Goal: Information Seeking & Learning: Learn about a topic

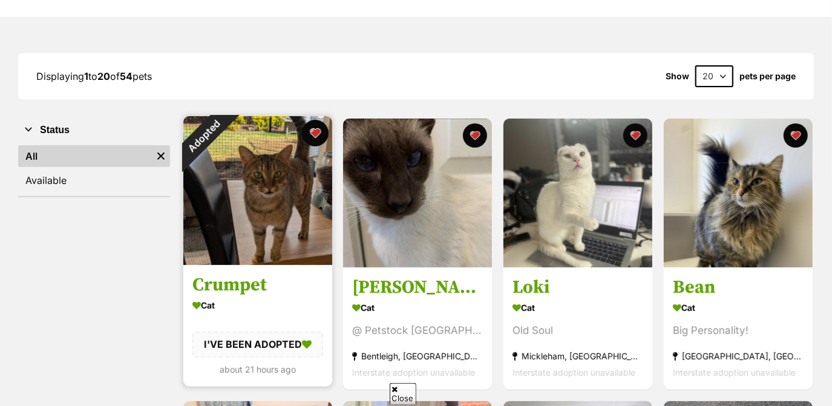
click at [309, 135] on button "favourite" at bounding box center [314, 133] width 27 height 27
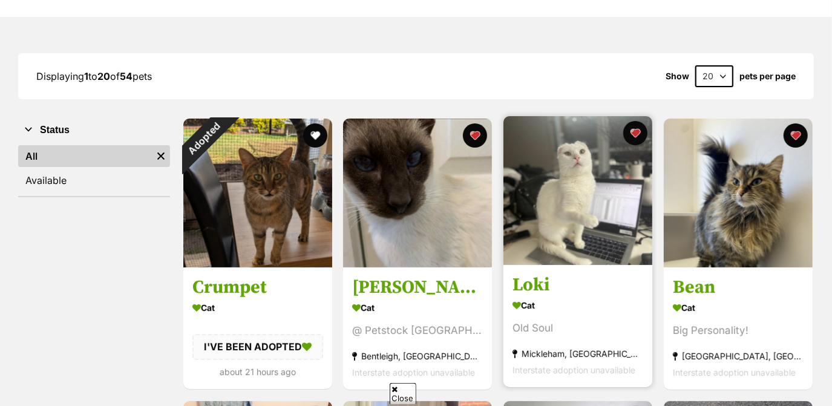
click at [612, 230] on img at bounding box center [577, 190] width 149 height 149
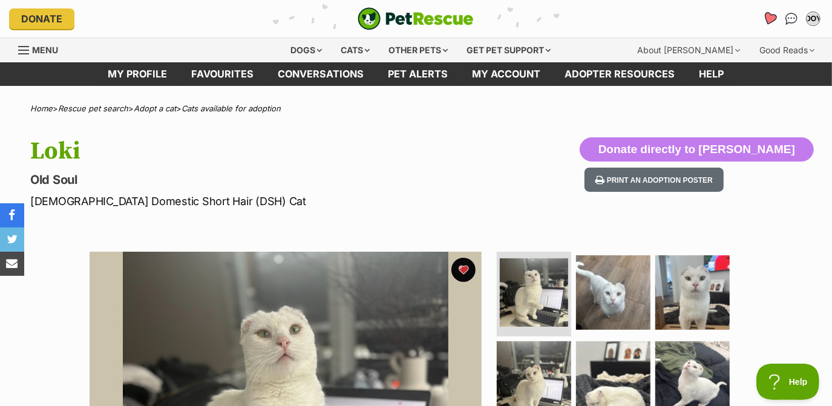
click at [770, 23] on icon "Favourites" at bounding box center [770, 18] width 15 height 14
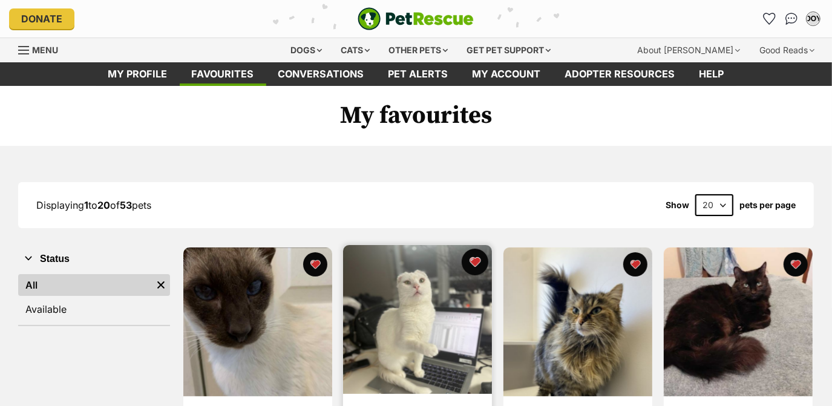
click at [479, 267] on button "favourite" at bounding box center [475, 262] width 27 height 27
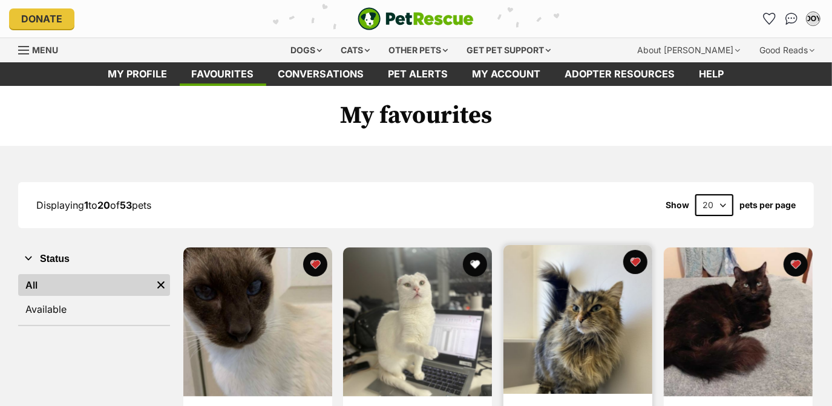
click at [570, 290] on img at bounding box center [577, 319] width 149 height 149
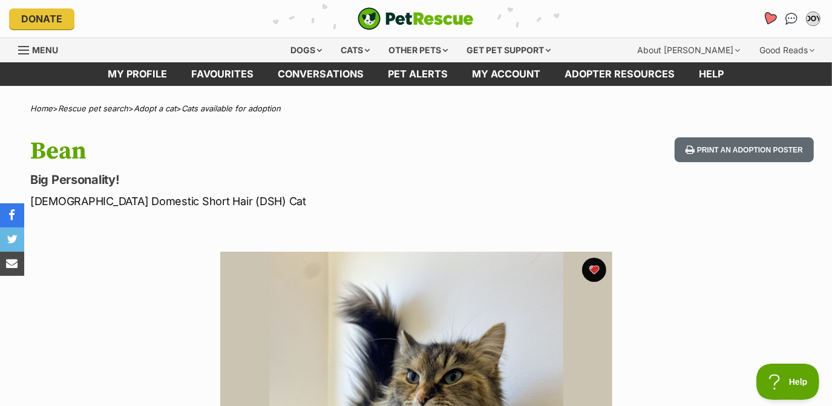
click at [775, 13] on link "Favourites" at bounding box center [769, 19] width 25 height 25
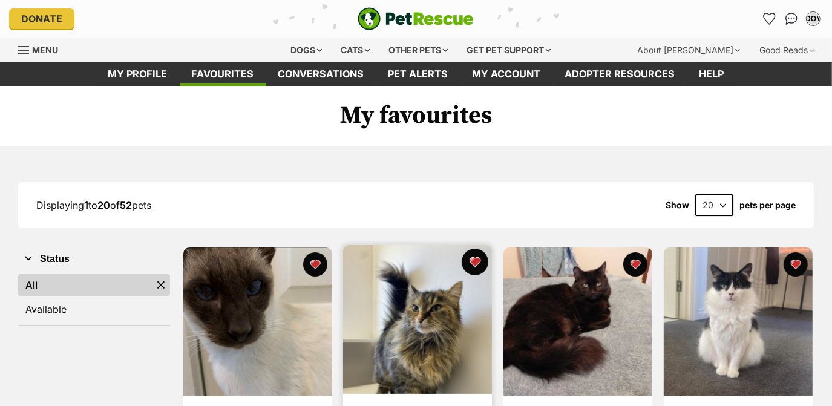
click at [470, 264] on button "favourite" at bounding box center [475, 262] width 27 height 27
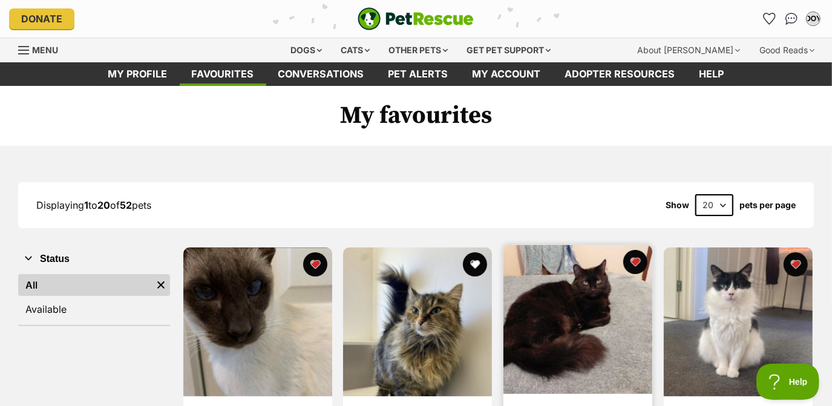
click at [573, 278] on img at bounding box center [577, 319] width 149 height 149
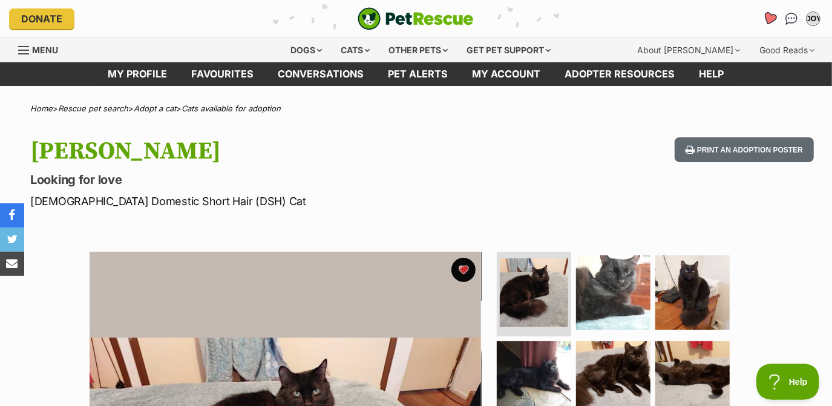
click at [769, 20] on icon "Favourites" at bounding box center [770, 18] width 15 height 14
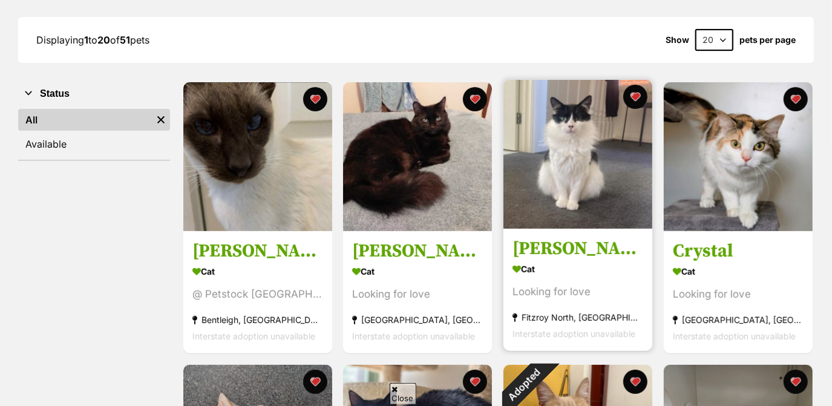
click at [574, 221] on img at bounding box center [577, 154] width 149 height 149
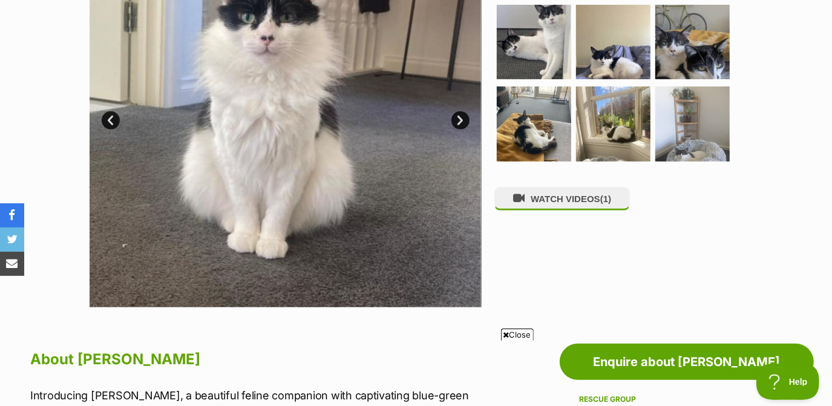
scroll to position [18, 0]
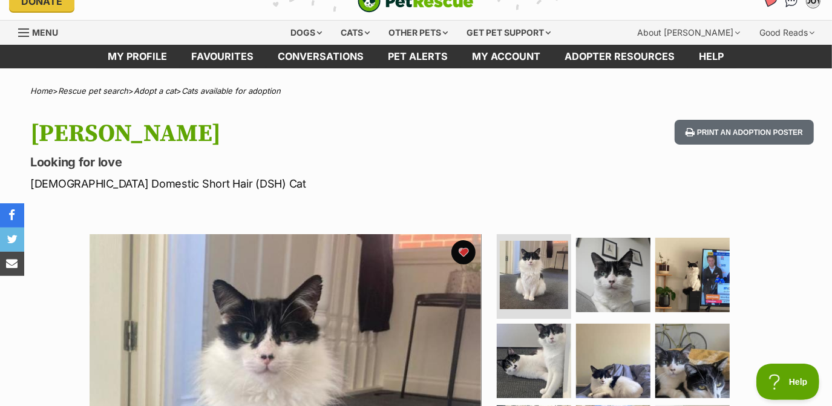
click at [773, 4] on icon "Favourites" at bounding box center [770, 1] width 16 height 16
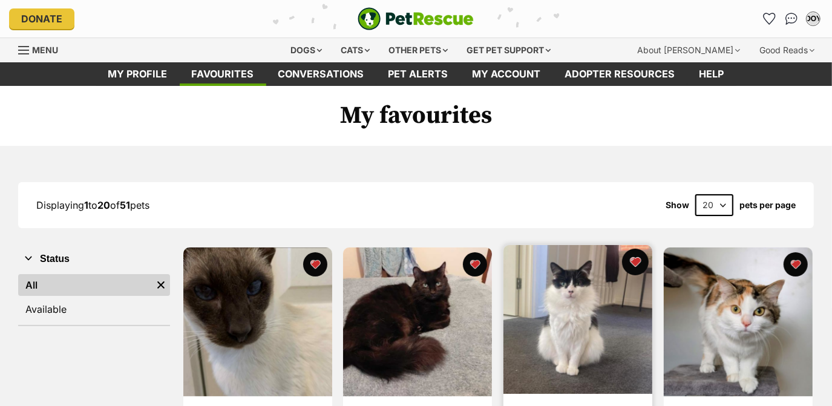
click at [635, 262] on button "favourite" at bounding box center [635, 262] width 27 height 27
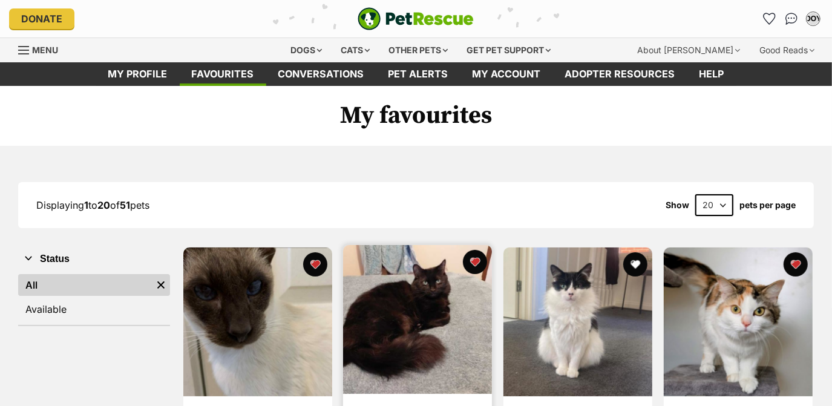
click at [418, 332] on img at bounding box center [417, 319] width 149 height 149
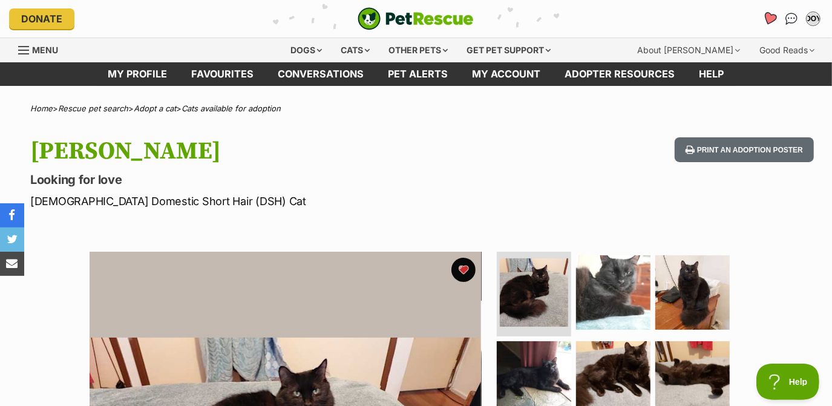
click at [763, 16] on link "Favourites" at bounding box center [769, 19] width 25 height 25
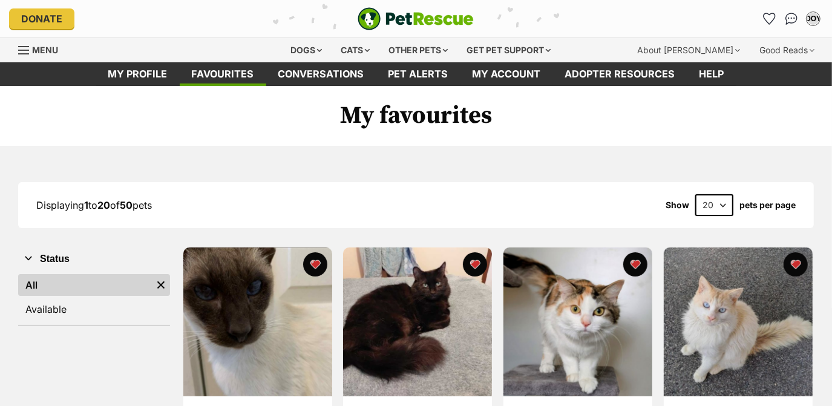
click at [567, 349] on img at bounding box center [577, 322] width 149 height 149
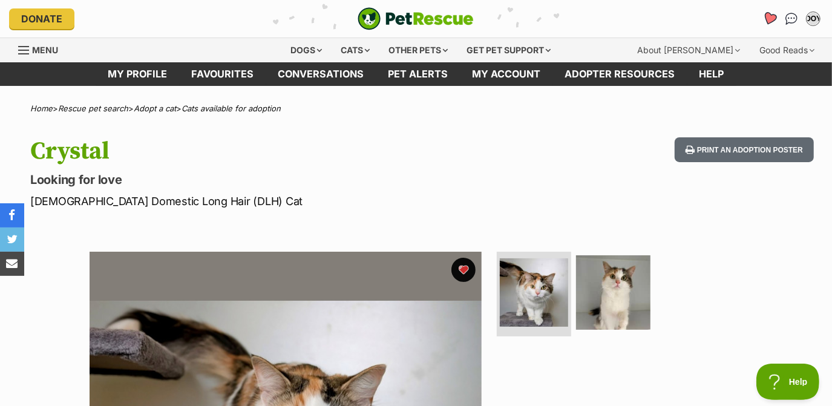
click at [768, 16] on icon "Favourites" at bounding box center [770, 18] width 15 height 14
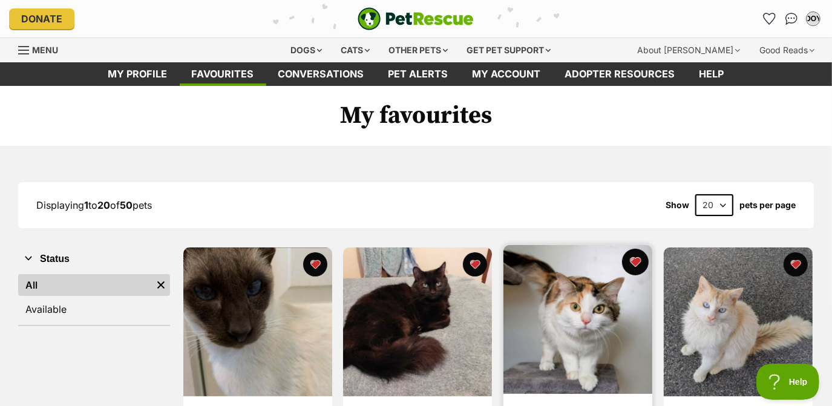
click at [637, 265] on button "favourite" at bounding box center [635, 262] width 27 height 27
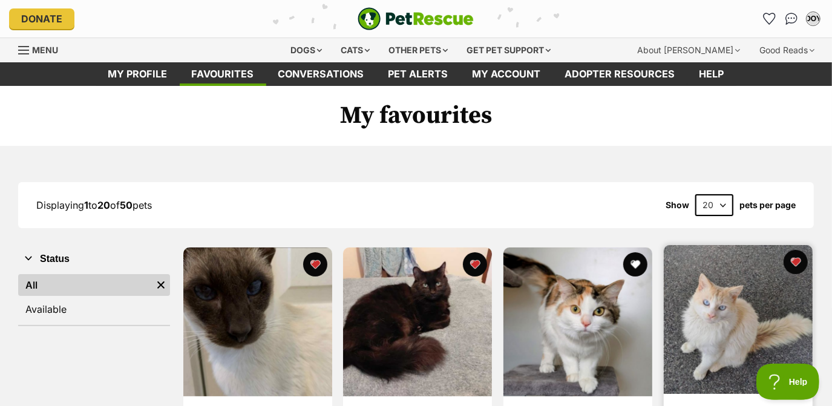
click at [700, 266] on img at bounding box center [738, 319] width 149 height 149
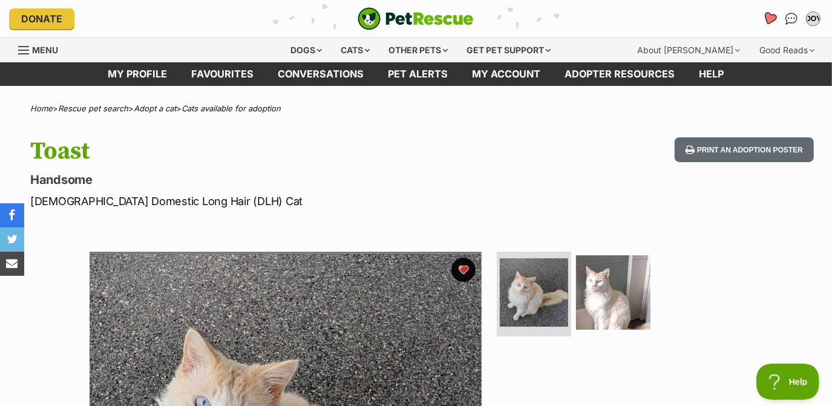
click at [770, 15] on icon "Favourites" at bounding box center [770, 18] width 15 height 14
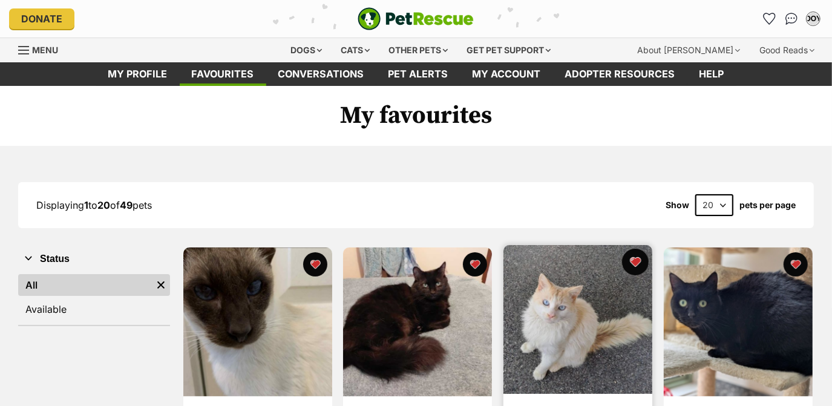
click at [629, 260] on button "favourite" at bounding box center [635, 262] width 27 height 27
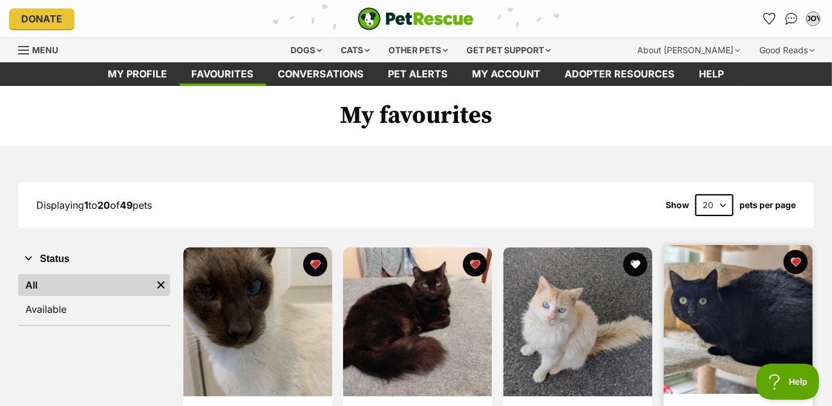
click at [695, 289] on img at bounding box center [738, 319] width 149 height 149
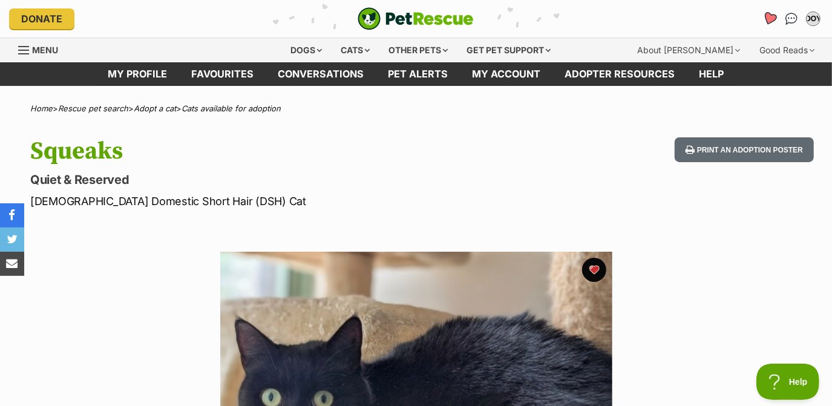
click at [761, 18] on link "Favourites" at bounding box center [769, 19] width 25 height 25
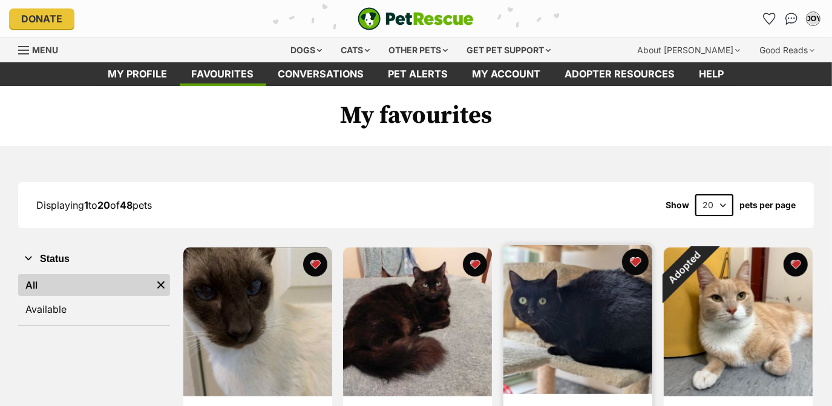
click at [637, 257] on button "favourite" at bounding box center [635, 262] width 27 height 27
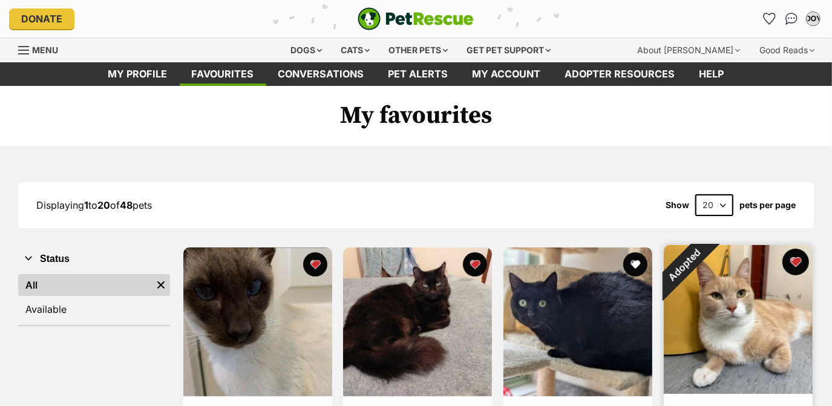
click at [798, 254] on button "favourite" at bounding box center [795, 262] width 27 height 27
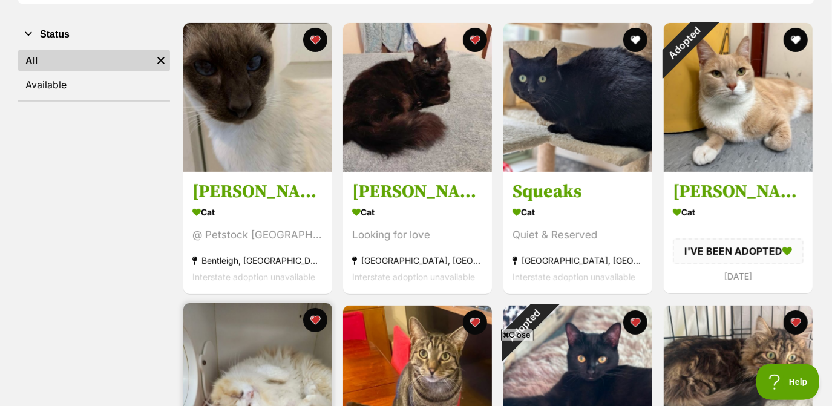
click at [214, 318] on img at bounding box center [257, 377] width 149 height 149
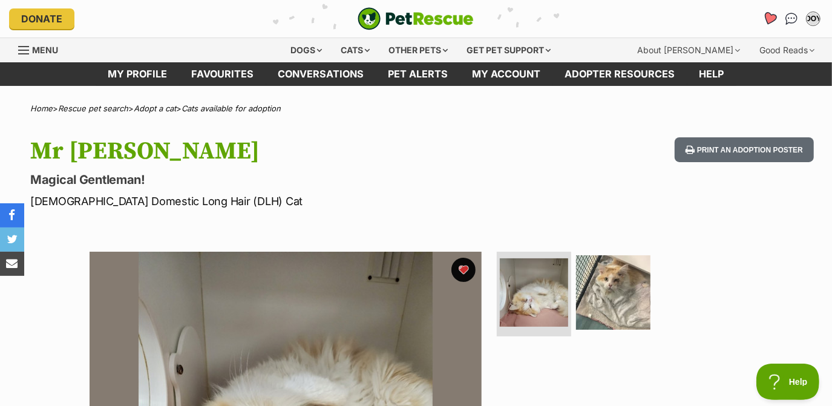
click at [766, 14] on icon "Favourites" at bounding box center [770, 18] width 15 height 14
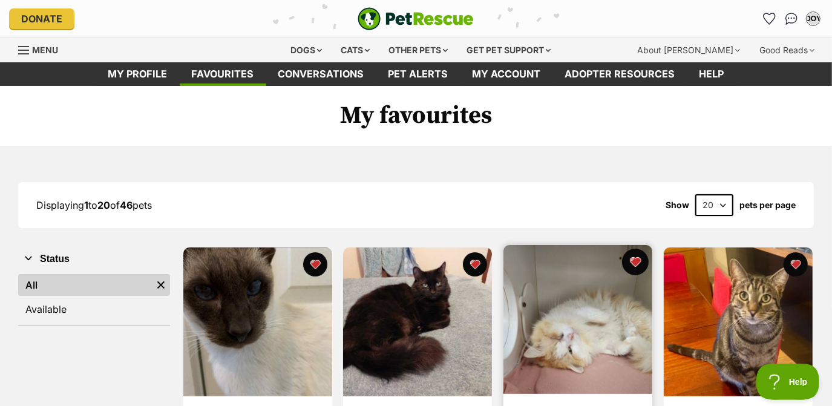
click at [641, 260] on button "favourite" at bounding box center [635, 262] width 27 height 27
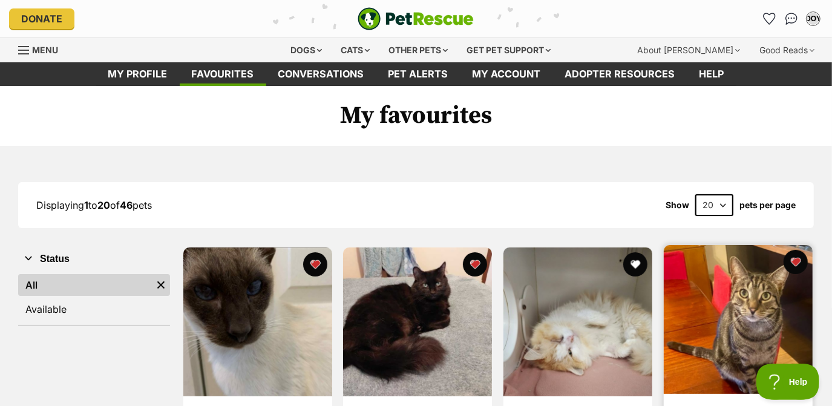
click at [724, 281] on img at bounding box center [738, 319] width 149 height 149
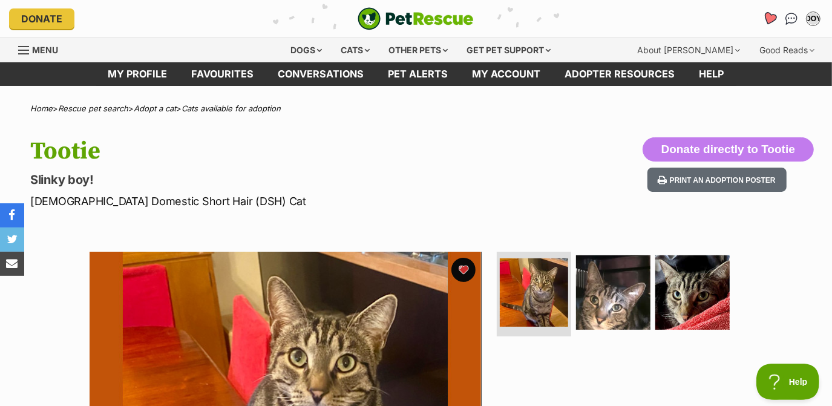
click at [770, 21] on icon "Favourites" at bounding box center [770, 18] width 15 height 14
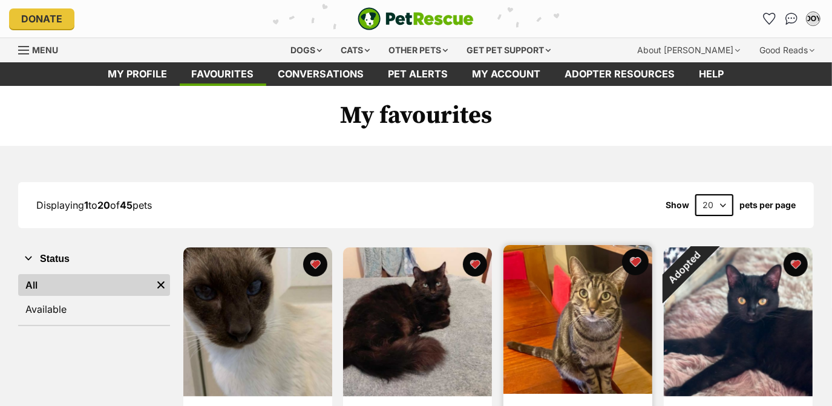
click at [636, 262] on button "favourite" at bounding box center [635, 262] width 27 height 27
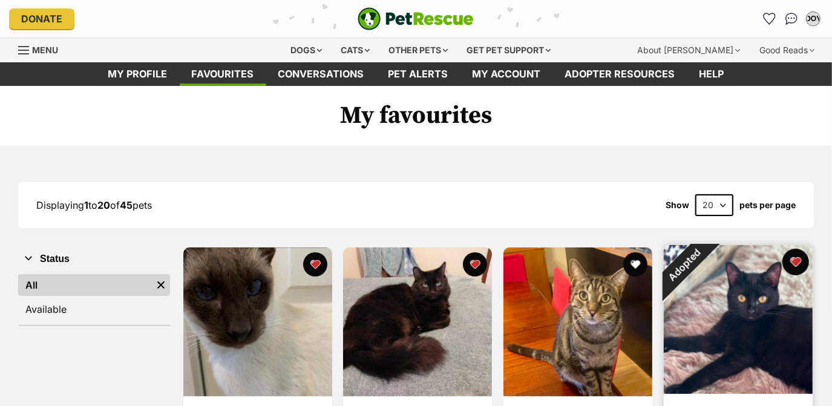
click at [795, 263] on button "favourite" at bounding box center [795, 262] width 27 height 27
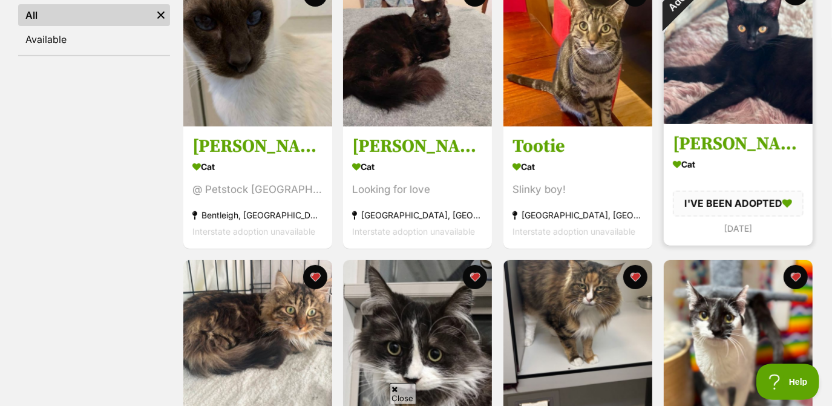
scroll to position [271, 0]
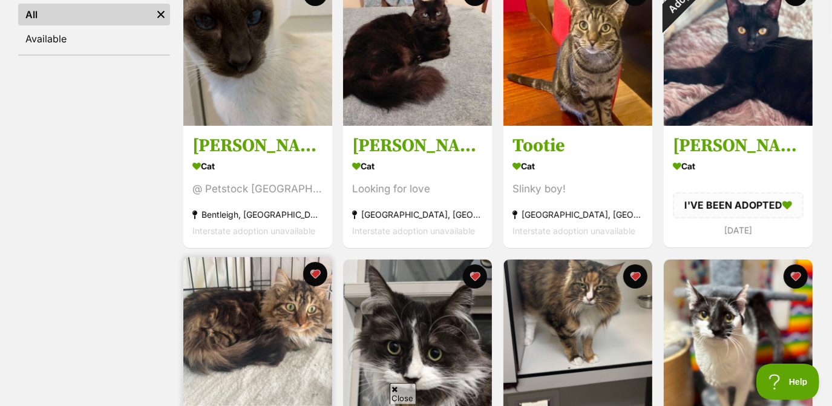
click at [268, 306] on img at bounding box center [257, 331] width 149 height 149
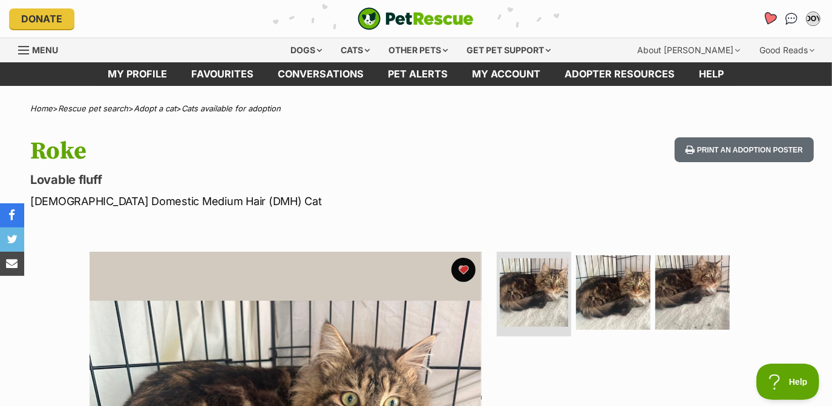
click at [763, 18] on icon "Favourites" at bounding box center [770, 19] width 16 height 16
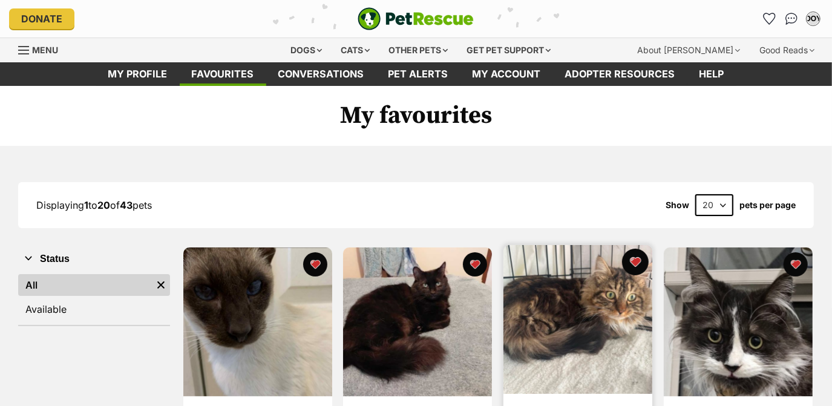
click at [642, 258] on button "favourite" at bounding box center [635, 262] width 27 height 27
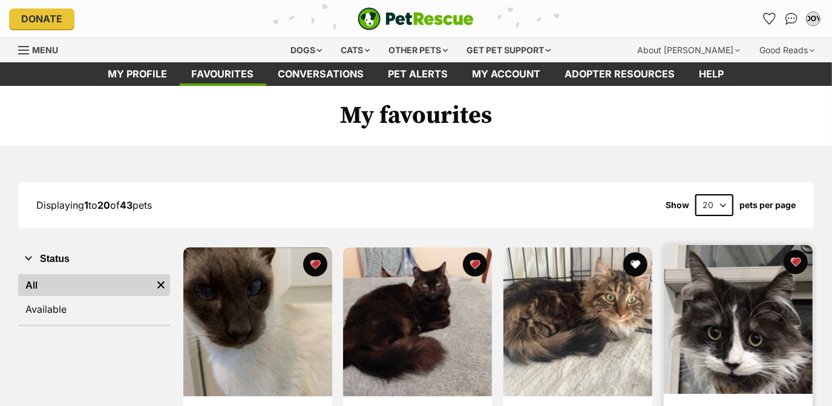
click at [735, 282] on img at bounding box center [738, 319] width 149 height 149
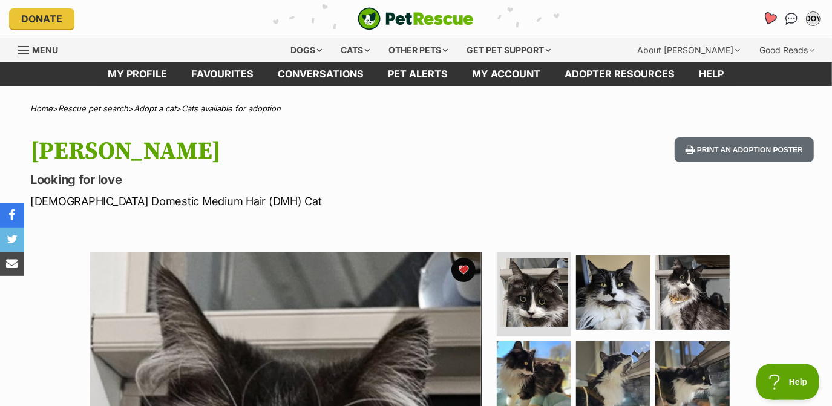
click at [775, 22] on icon "Favourites" at bounding box center [770, 19] width 16 height 16
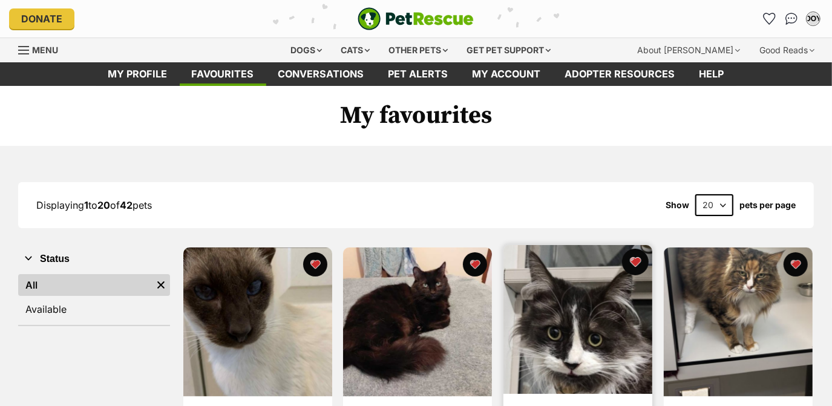
click at [638, 271] on button "favourite" at bounding box center [635, 262] width 27 height 27
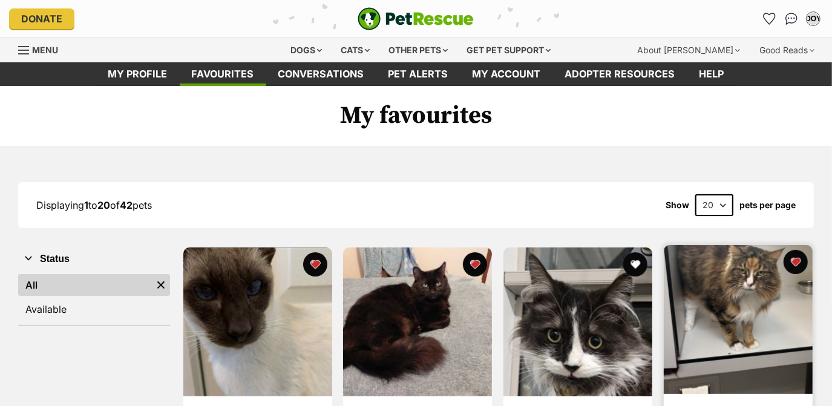
click at [751, 280] on img at bounding box center [738, 319] width 149 height 149
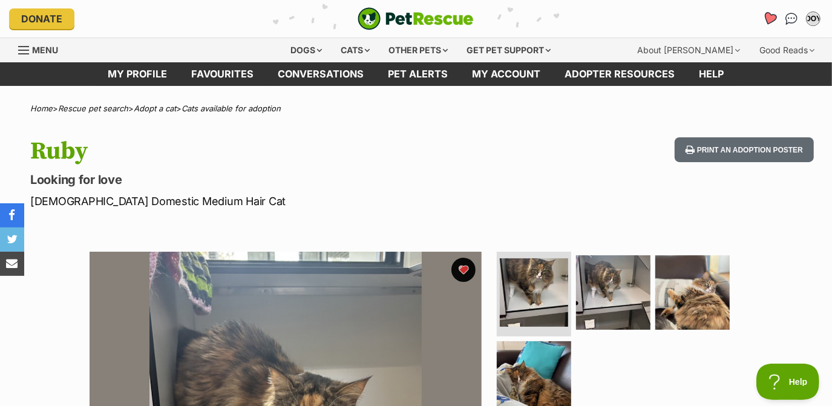
click at [765, 17] on icon "Favourites" at bounding box center [770, 18] width 15 height 14
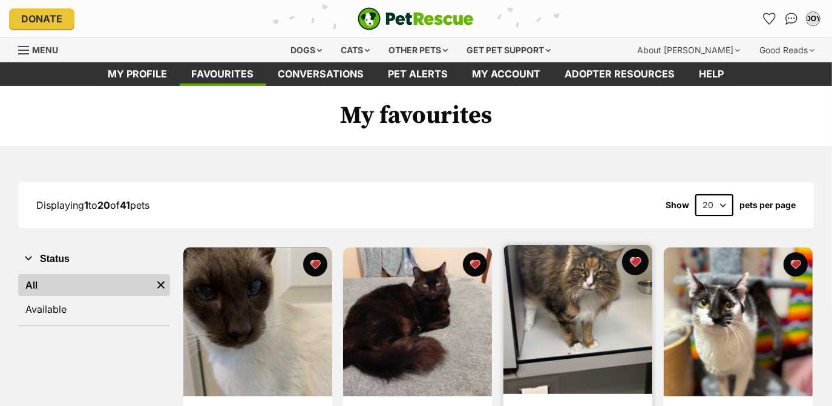
click at [632, 267] on button "favourite" at bounding box center [635, 262] width 27 height 27
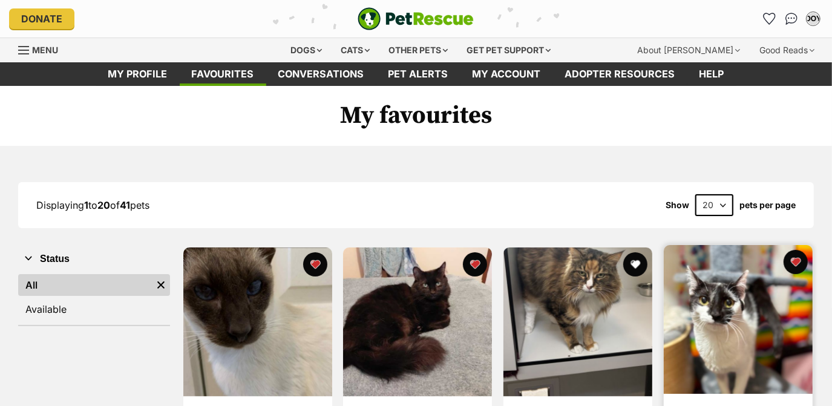
click at [692, 278] on img at bounding box center [738, 319] width 149 height 149
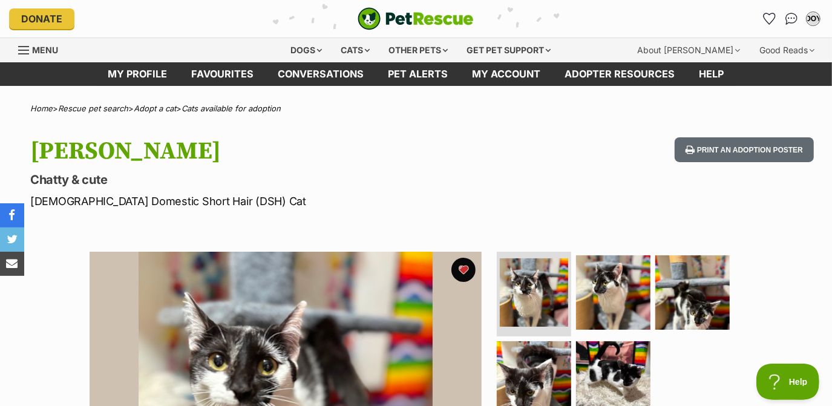
click at [760, 15] on li "Account quick links" at bounding box center [769, 18] width 19 height 19
click at [767, 19] on icon "Favourites" at bounding box center [770, 18] width 15 height 14
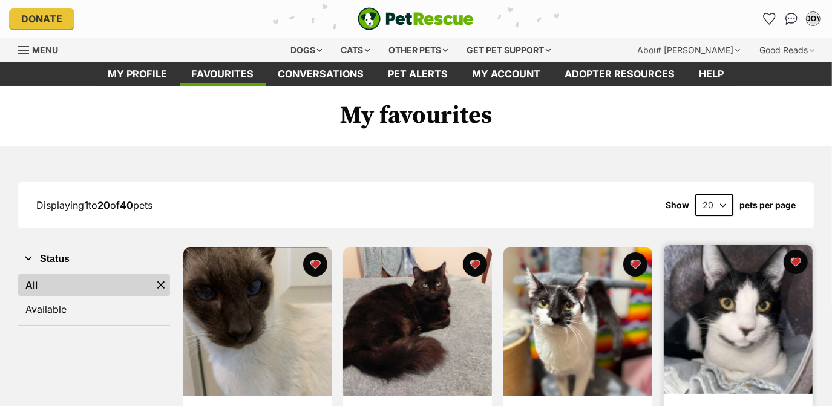
click at [735, 291] on img at bounding box center [738, 319] width 149 height 149
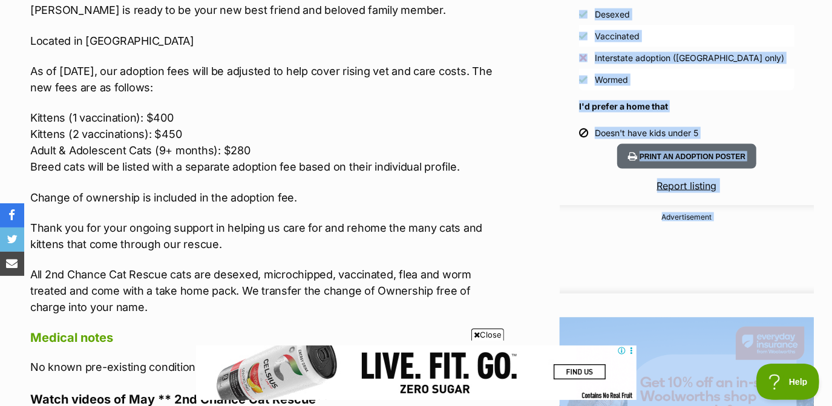
scroll to position [1856, 0]
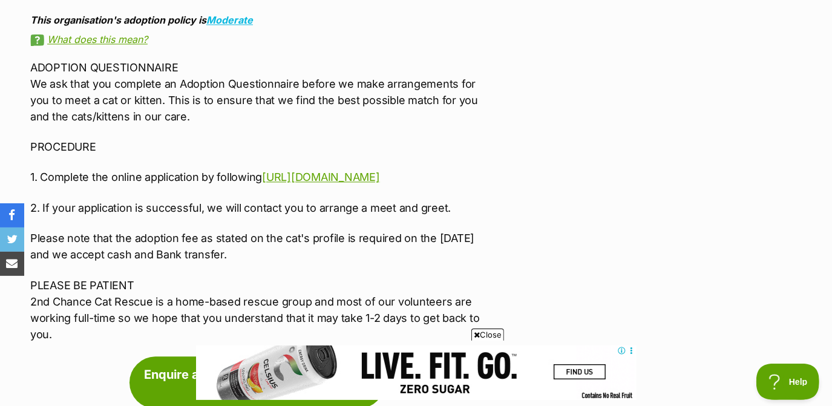
drag, startPoint x: 612, startPoint y: 241, endPoint x: 772, endPoint y: 434, distance: 250.6
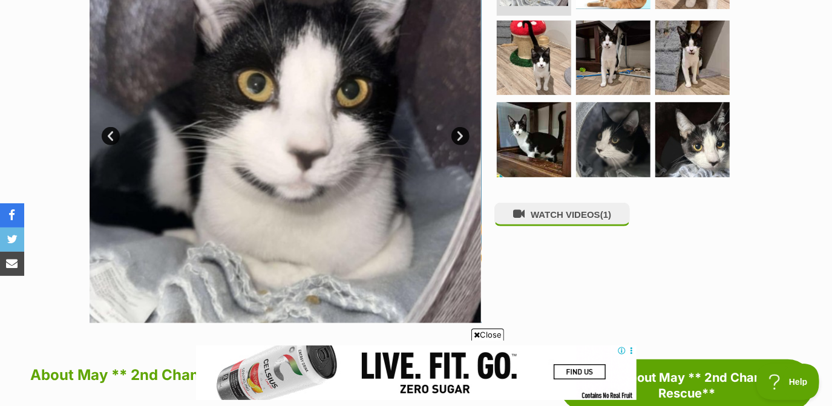
scroll to position [0, 0]
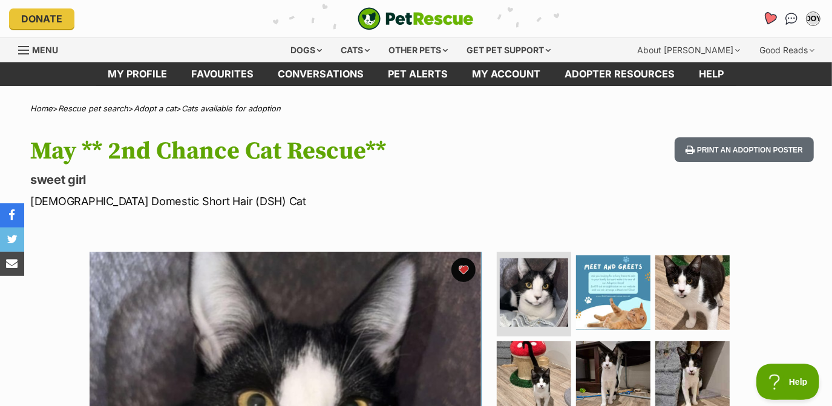
click at [768, 24] on icon "Favourites" at bounding box center [770, 18] width 15 height 14
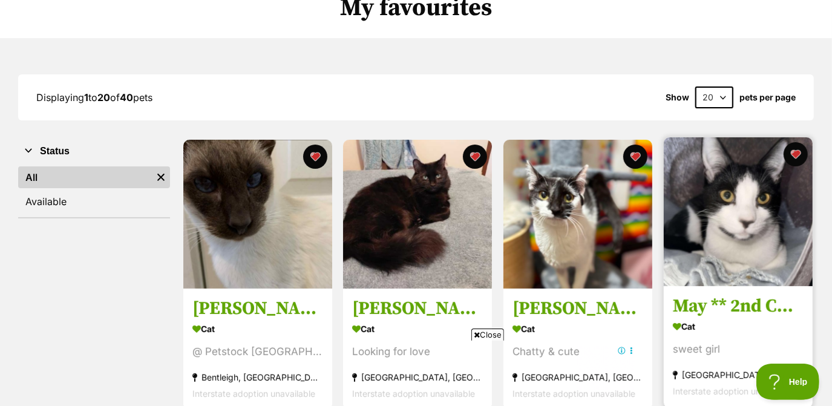
click at [700, 202] on img at bounding box center [738, 211] width 149 height 149
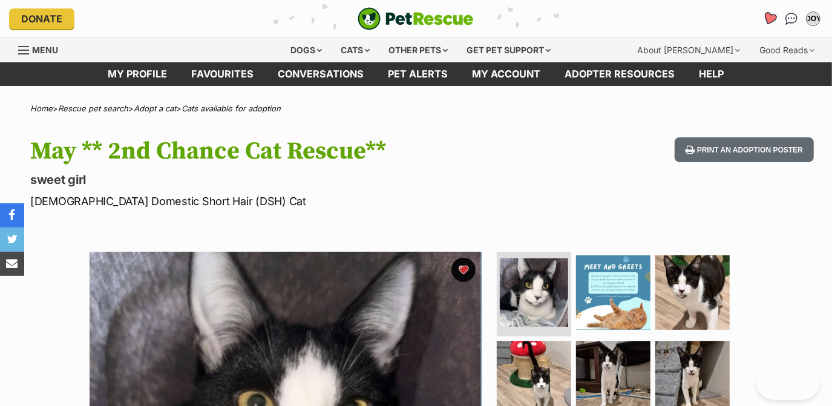
click at [764, 20] on icon "Favourites" at bounding box center [770, 19] width 16 height 16
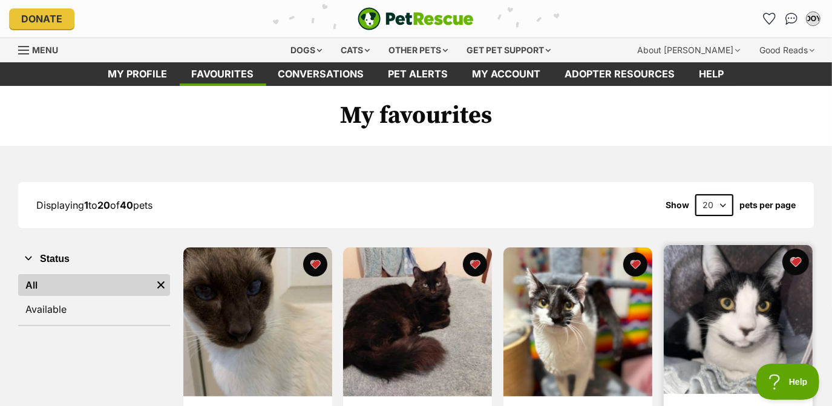
click at [799, 254] on button "favourite" at bounding box center [795, 262] width 27 height 27
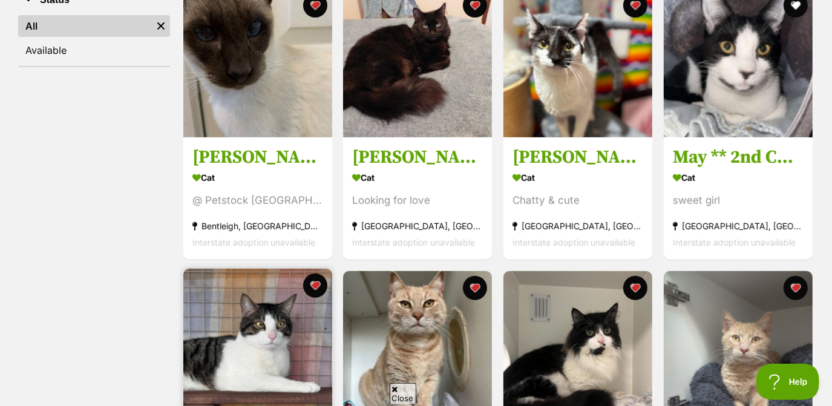
click at [282, 303] on img at bounding box center [257, 343] width 149 height 149
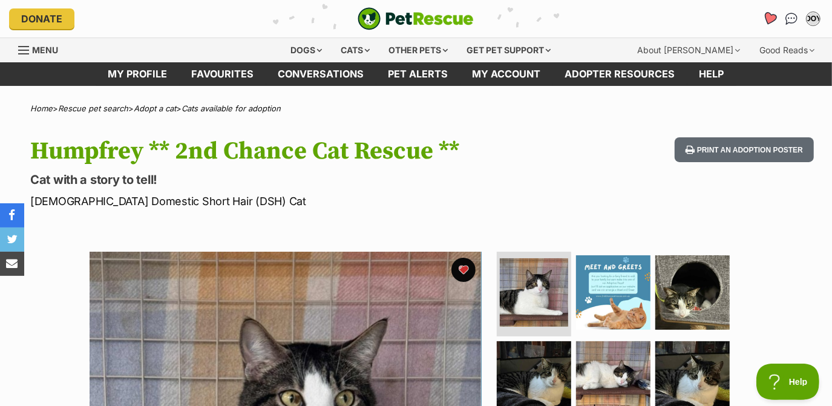
click at [768, 15] on icon "Favourites" at bounding box center [770, 18] width 15 height 14
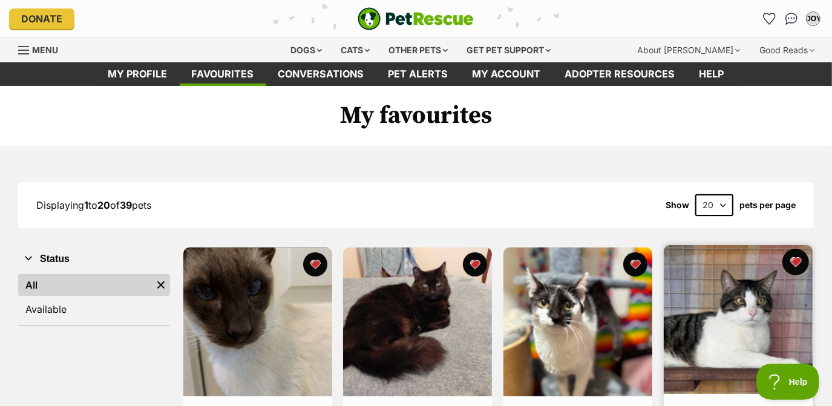
click at [799, 259] on button "favourite" at bounding box center [795, 262] width 27 height 27
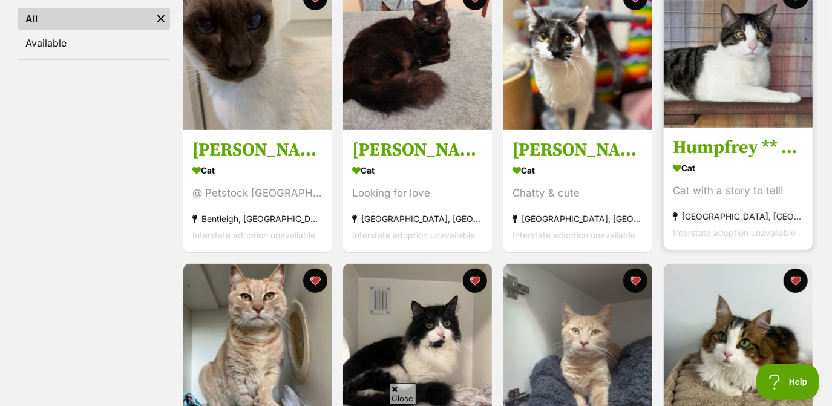
scroll to position [352, 0]
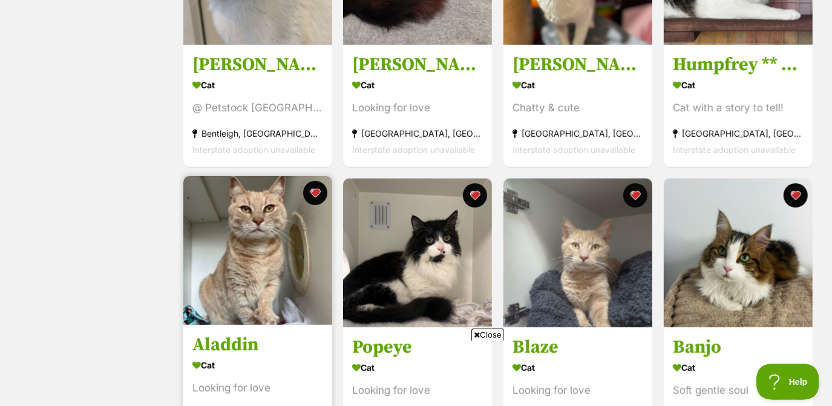
click at [260, 230] on img at bounding box center [257, 250] width 149 height 149
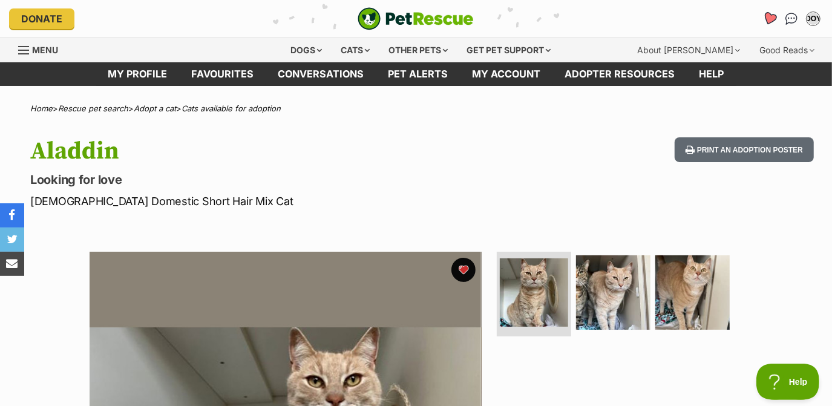
click at [774, 15] on icon "Favourites" at bounding box center [770, 18] width 15 height 14
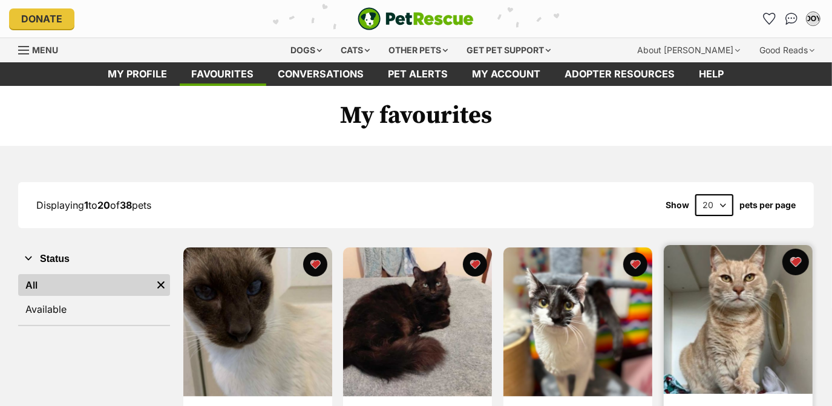
click at [799, 257] on button "favourite" at bounding box center [795, 262] width 27 height 27
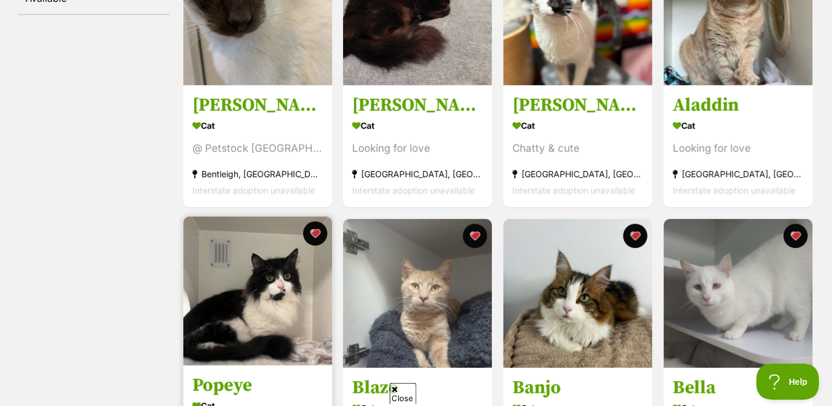
click at [229, 249] on img at bounding box center [257, 291] width 149 height 149
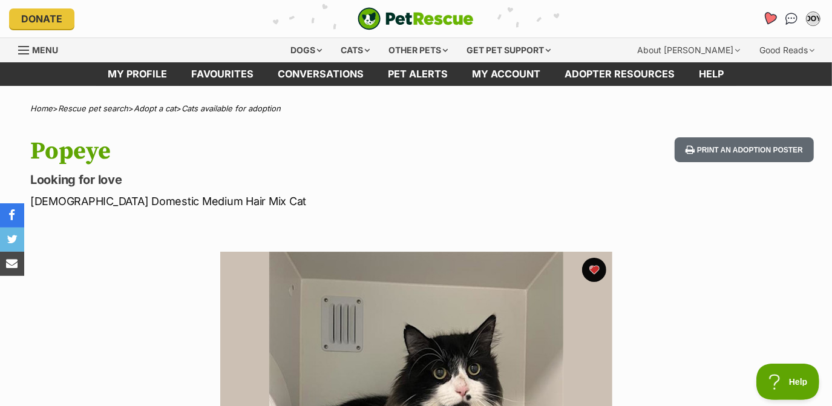
click at [769, 23] on icon "Favourites" at bounding box center [770, 18] width 15 height 14
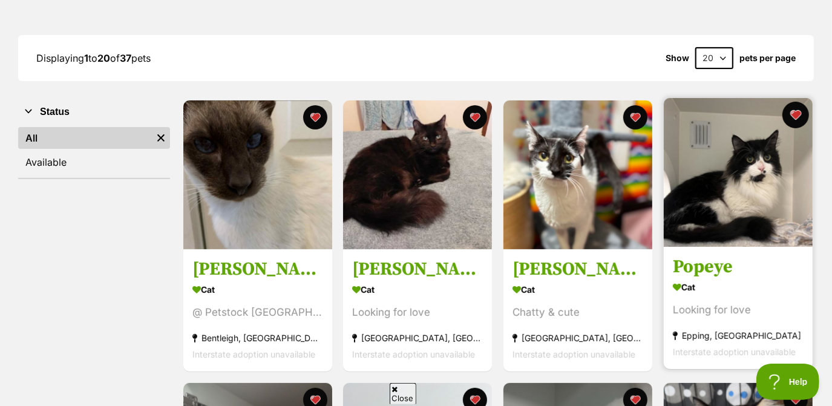
click at [792, 115] on button "favourite" at bounding box center [795, 115] width 27 height 27
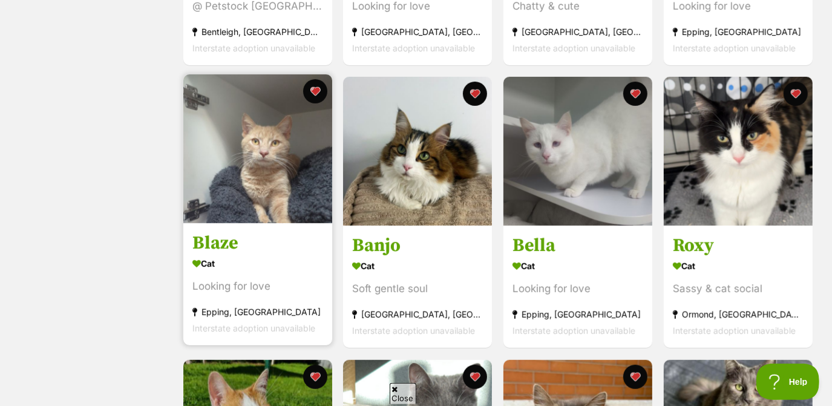
click at [252, 168] on img at bounding box center [257, 148] width 149 height 149
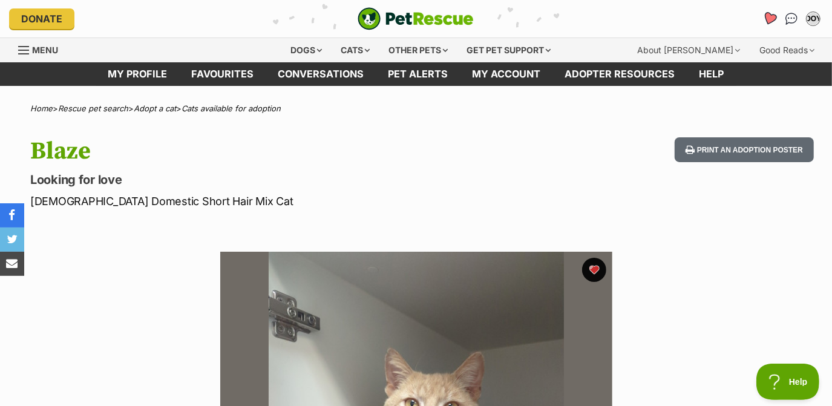
click at [770, 22] on icon "Favourites" at bounding box center [770, 18] width 15 height 14
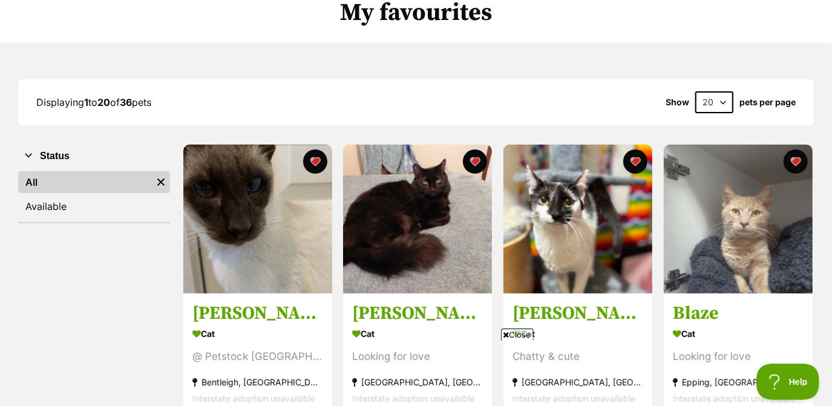
scroll to position [103, 0]
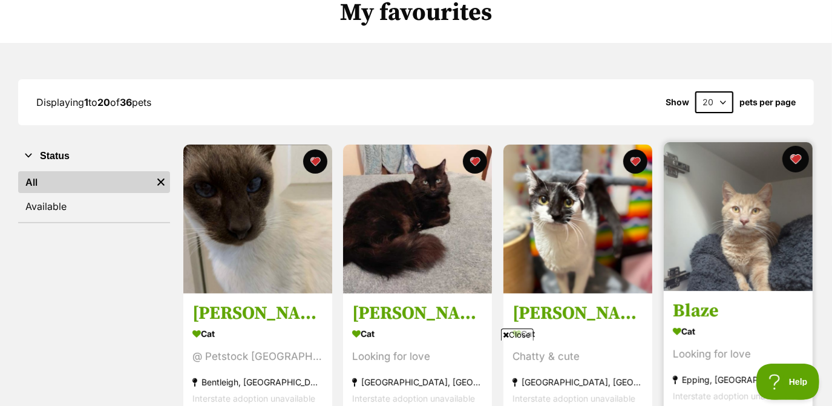
click at [799, 160] on button "favourite" at bounding box center [795, 159] width 27 height 27
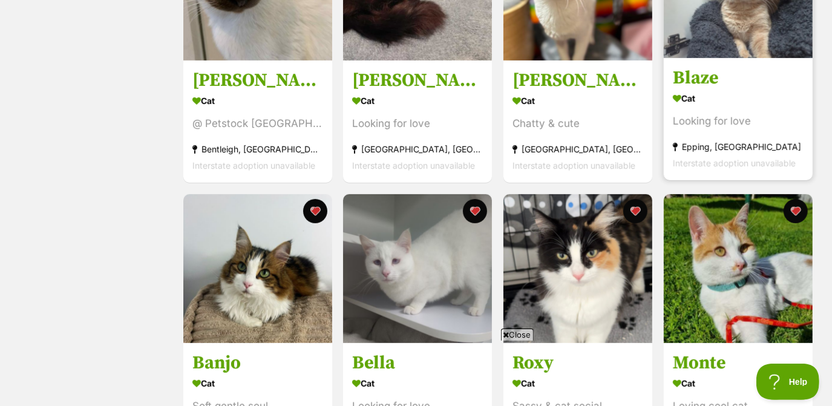
scroll to position [335, 0]
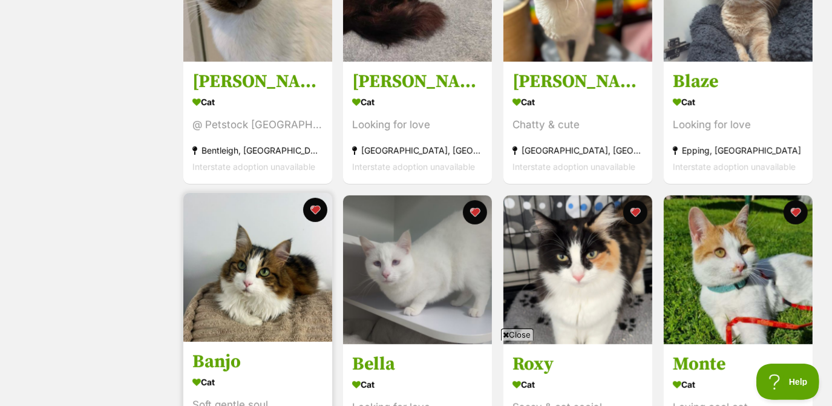
click at [235, 252] on img at bounding box center [257, 267] width 149 height 149
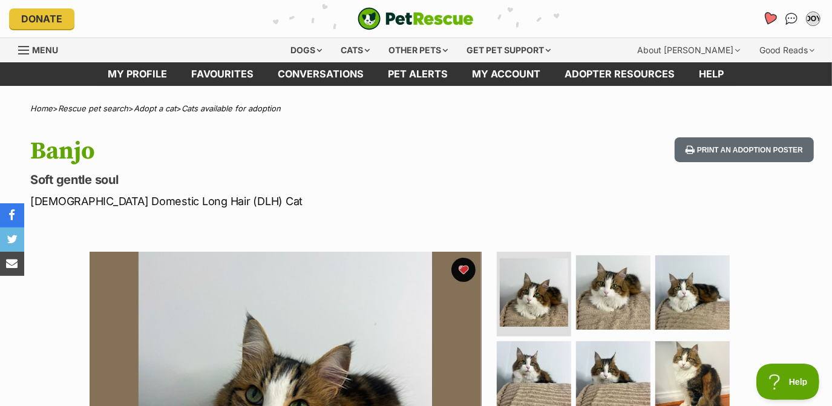
click at [763, 13] on link "Favourites" at bounding box center [769, 19] width 25 height 25
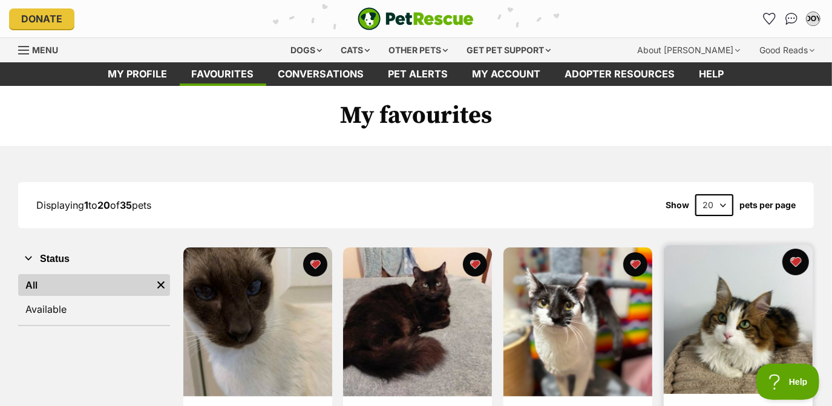
click at [797, 264] on button "favourite" at bounding box center [795, 262] width 27 height 27
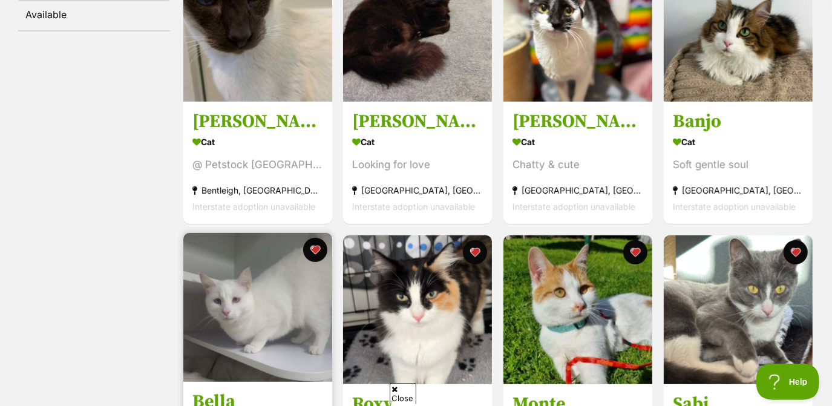
click at [248, 314] on img at bounding box center [257, 307] width 149 height 149
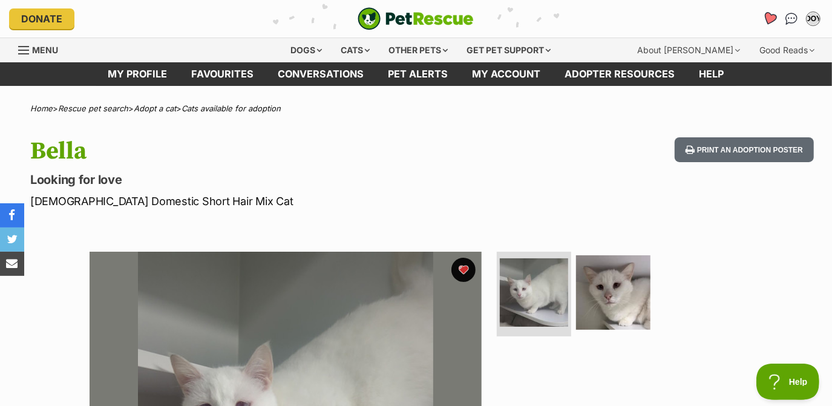
click at [773, 22] on icon "Favourites" at bounding box center [770, 19] width 16 height 16
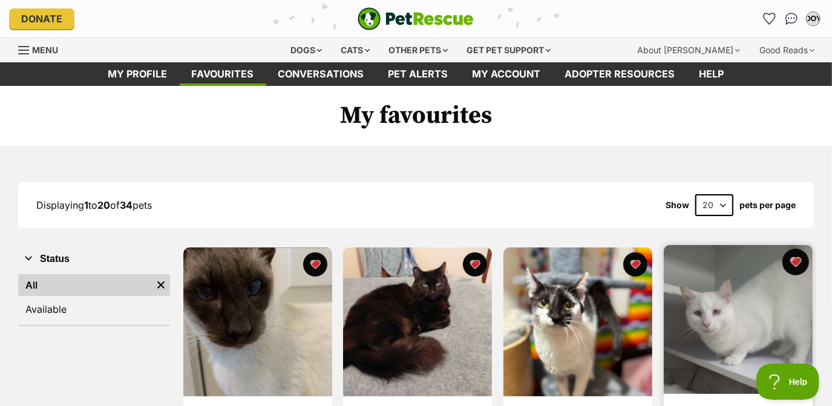
click at [791, 268] on button "favourite" at bounding box center [795, 262] width 27 height 27
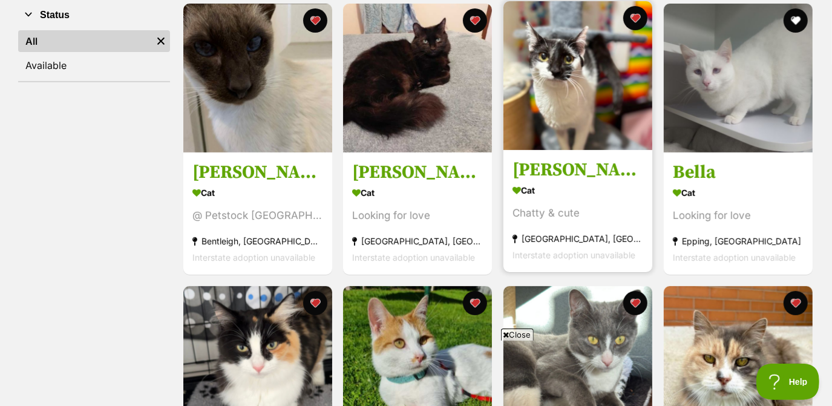
scroll to position [343, 0]
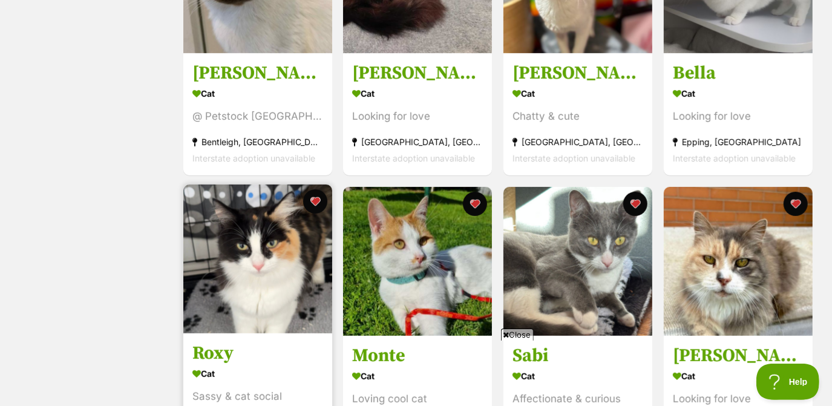
click at [258, 234] on img at bounding box center [257, 259] width 149 height 149
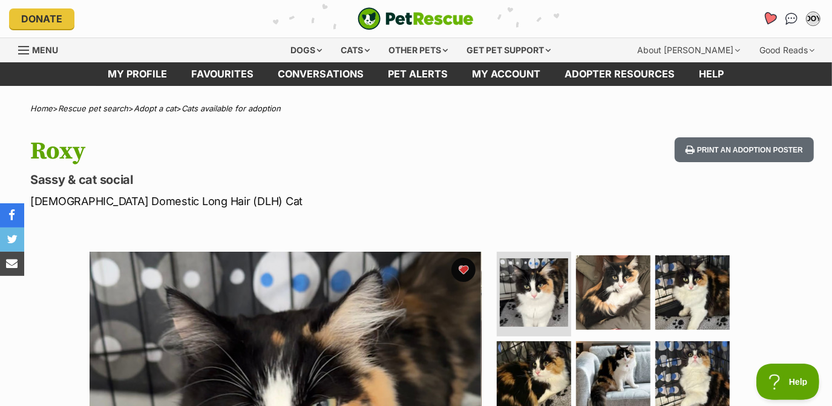
click at [770, 18] on icon "Favourites" at bounding box center [770, 18] width 15 height 14
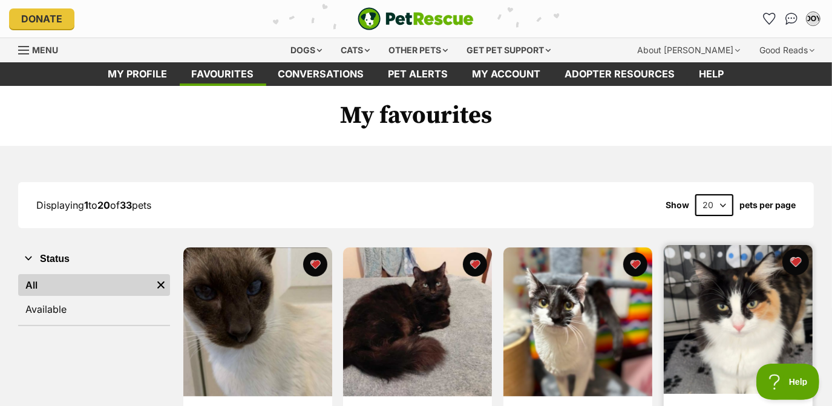
click at [804, 264] on button "favourite" at bounding box center [795, 262] width 27 height 27
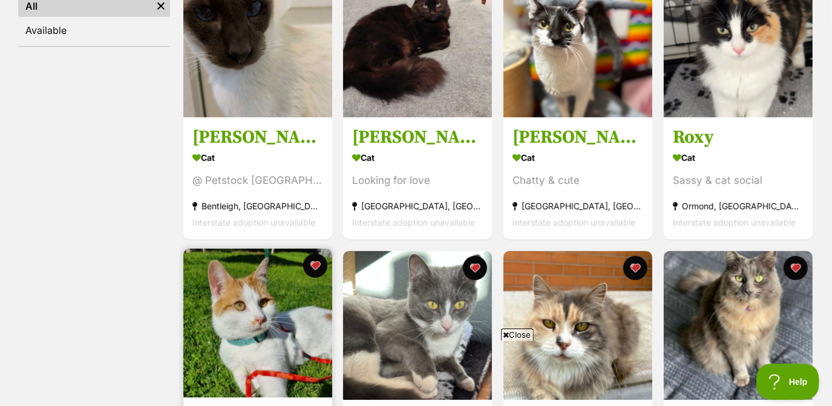
scroll to position [419, 0]
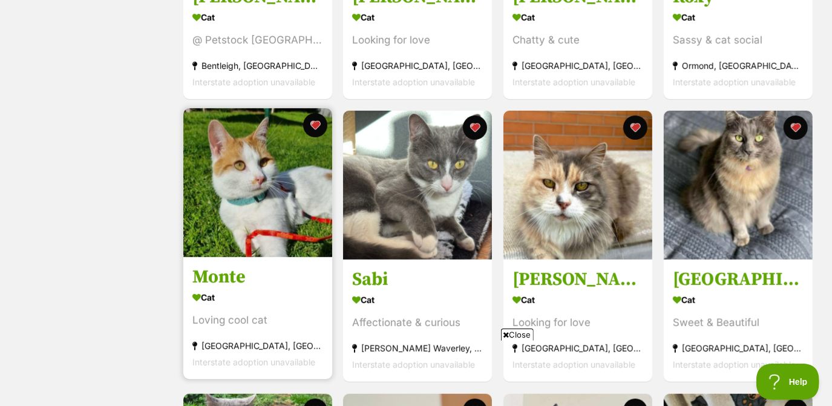
click at [257, 218] on img at bounding box center [257, 182] width 149 height 149
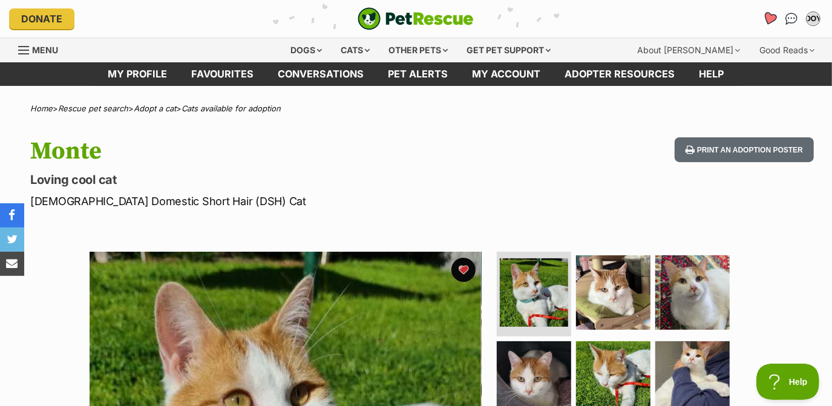
click at [766, 27] on link "Favourites" at bounding box center [769, 19] width 25 height 25
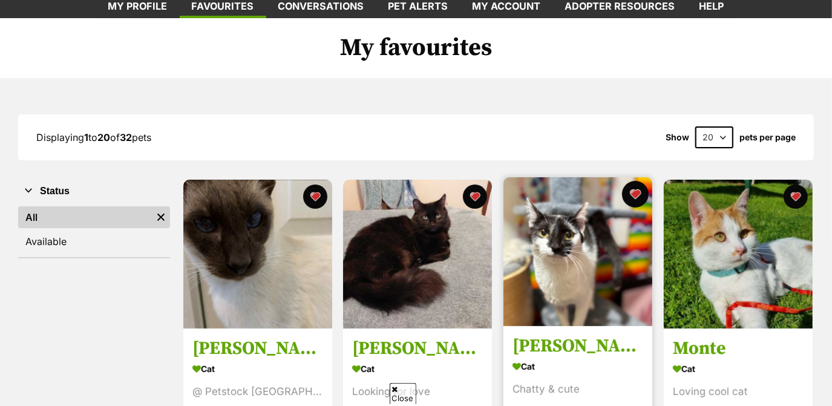
click at [635, 191] on button "favourite" at bounding box center [635, 194] width 27 height 27
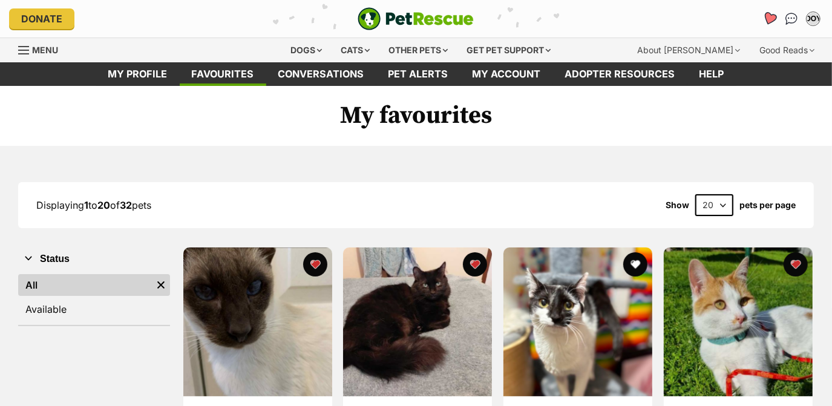
click at [773, 21] on icon "Favourites" at bounding box center [770, 18] width 15 height 14
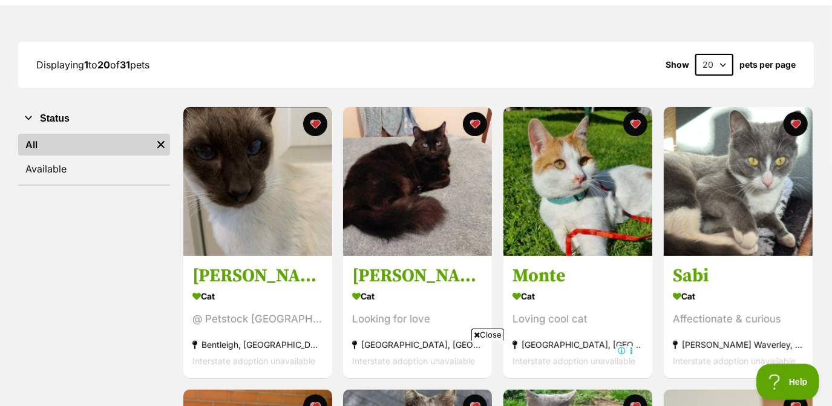
scroll to position [165, 0]
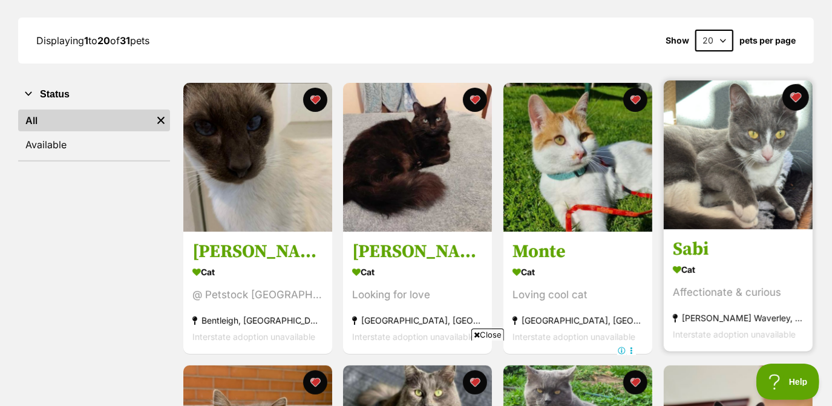
click at [795, 100] on button "favourite" at bounding box center [795, 97] width 27 height 27
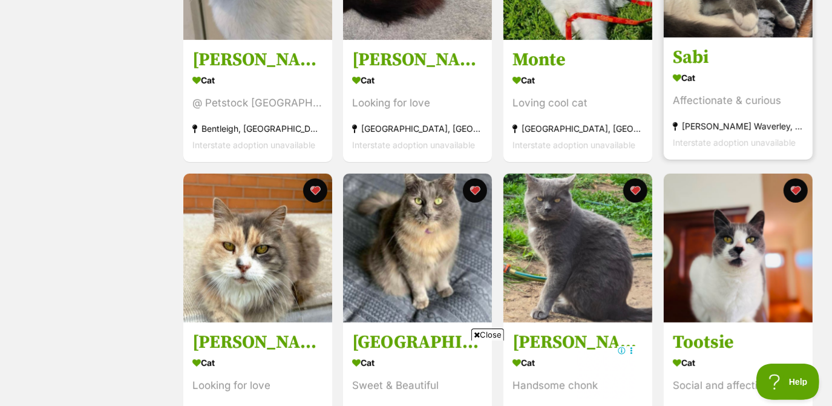
scroll to position [356, 0]
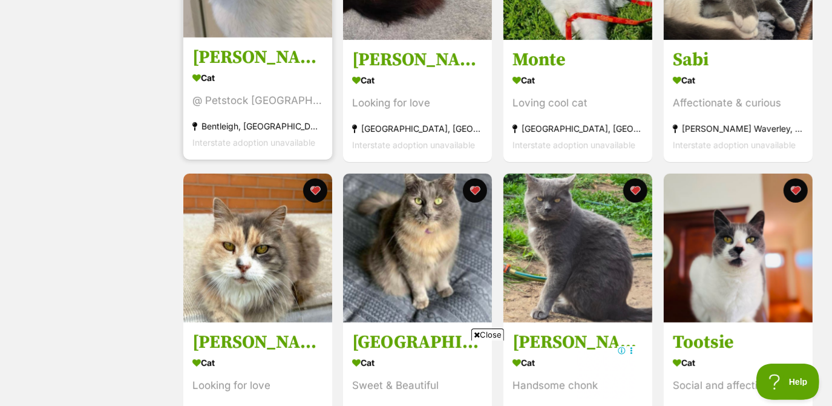
click at [271, 105] on div "@ Petstock Brighton East" at bounding box center [257, 101] width 131 height 16
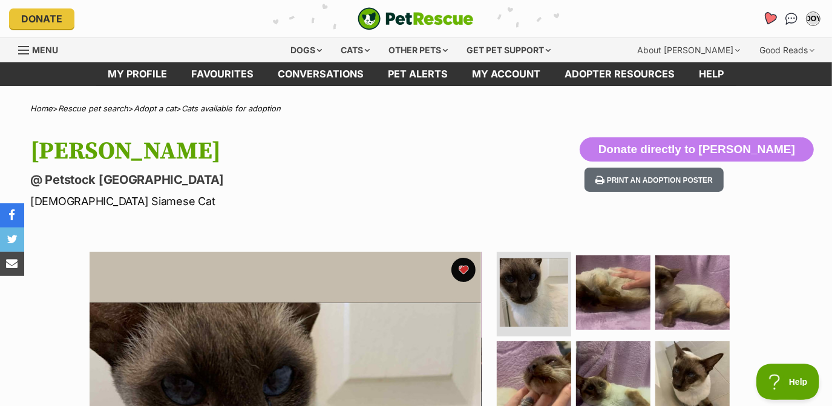
click at [770, 13] on icon "Favourites" at bounding box center [770, 18] width 15 height 14
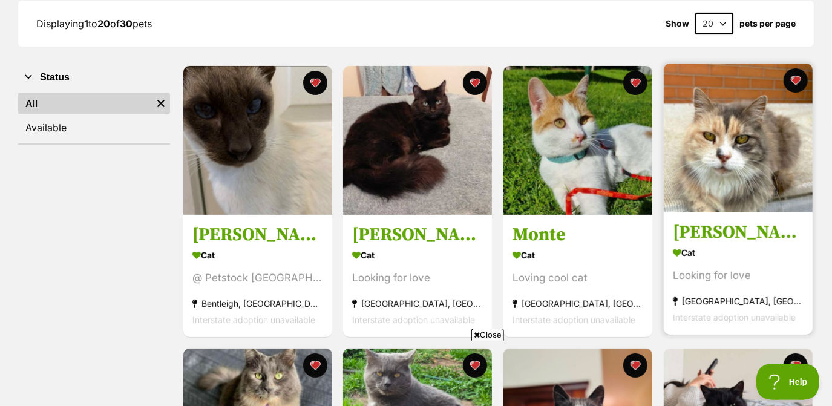
click at [753, 197] on img at bounding box center [738, 138] width 149 height 149
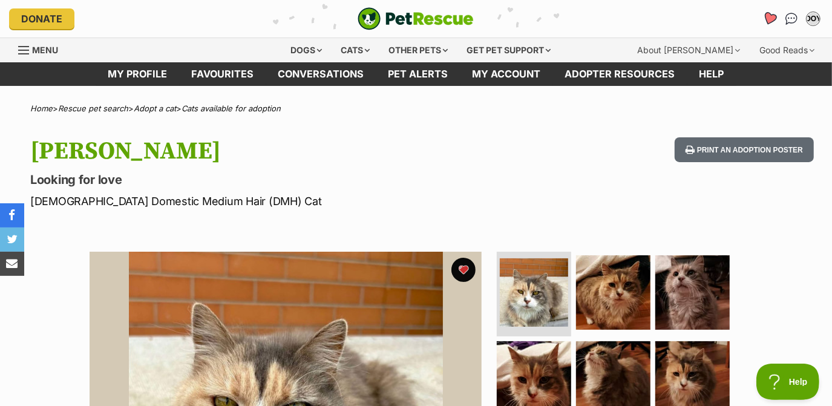
click at [771, 19] on icon "Favourites" at bounding box center [770, 18] width 15 height 14
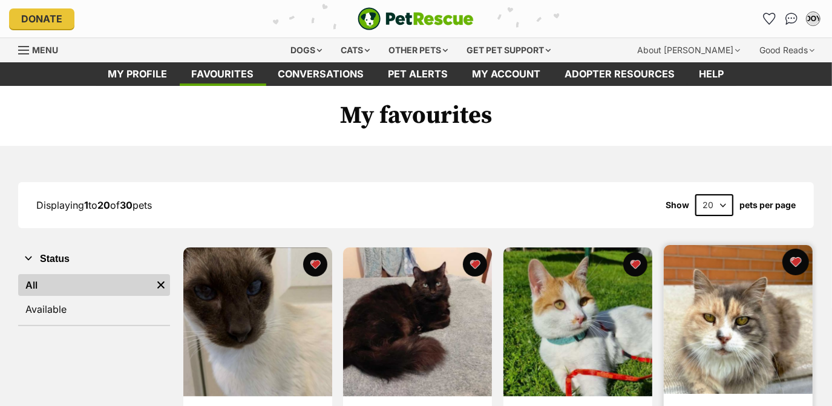
click at [789, 271] on button "favourite" at bounding box center [795, 262] width 27 height 27
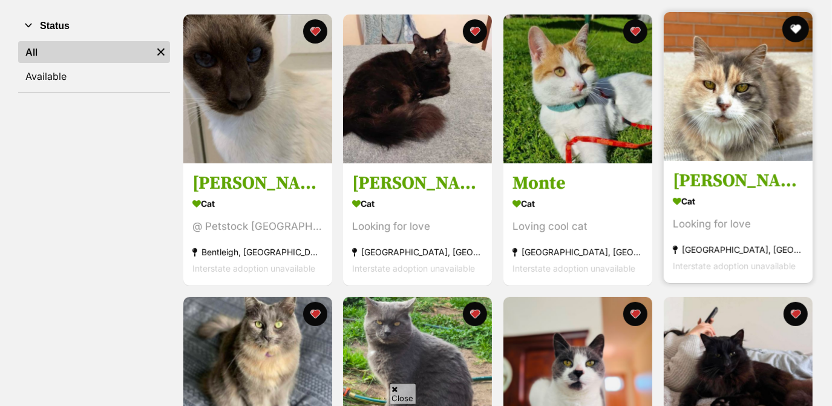
scroll to position [237, 0]
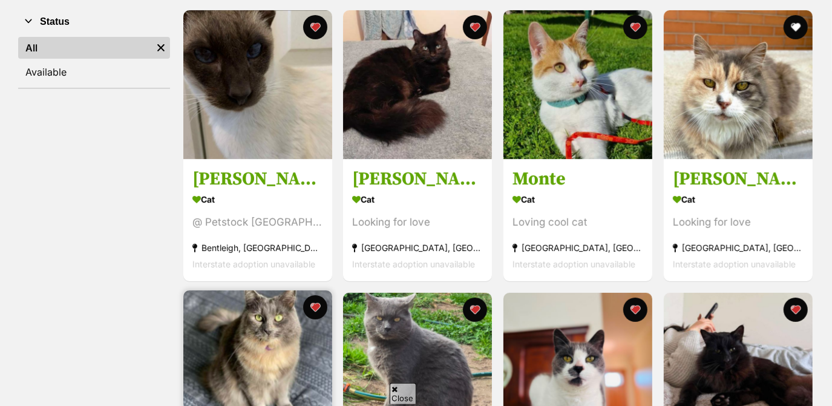
click at [234, 322] on img at bounding box center [257, 364] width 149 height 149
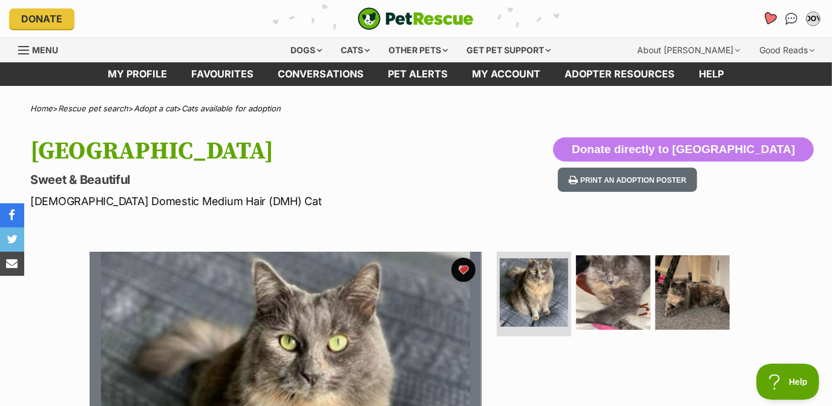
click at [775, 18] on icon "Favourites" at bounding box center [770, 18] width 15 height 14
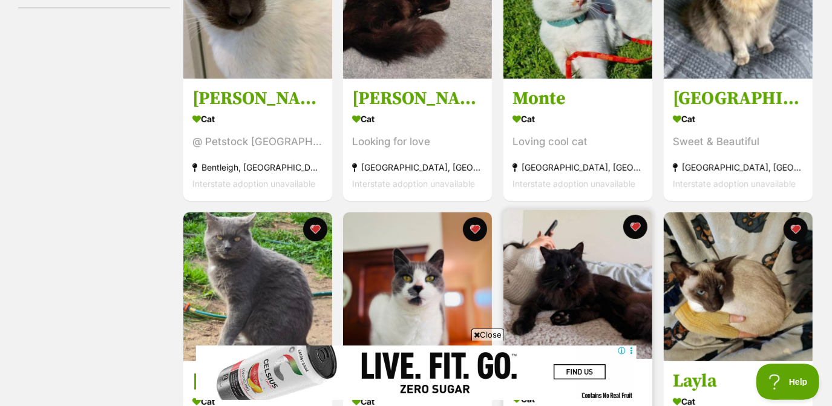
scroll to position [410, 0]
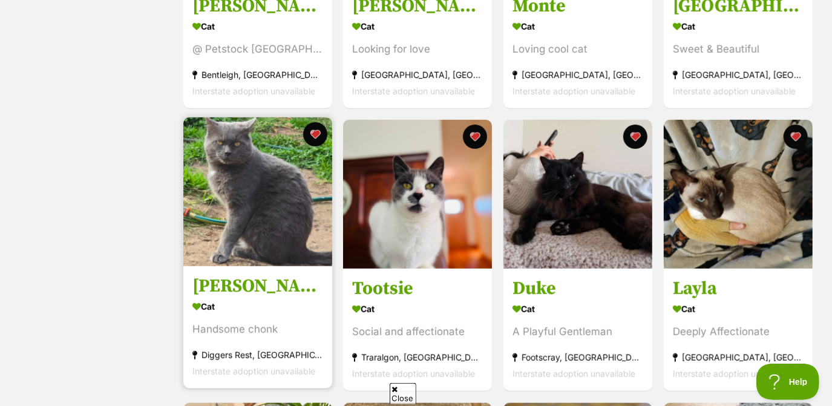
click at [273, 229] on img at bounding box center [257, 191] width 149 height 149
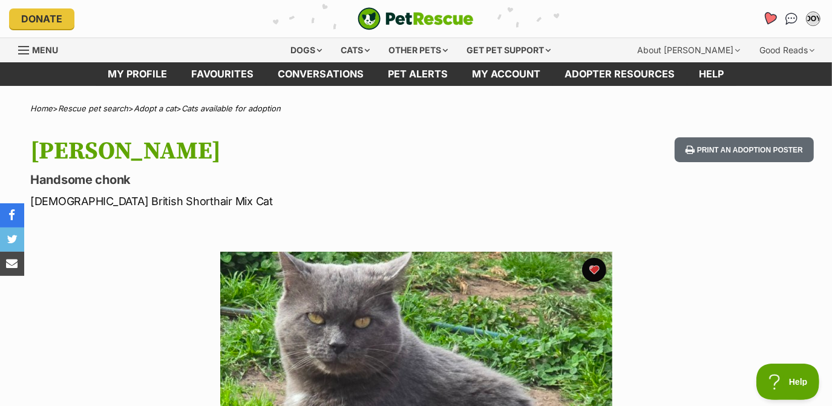
click at [765, 15] on icon "Favourites" at bounding box center [770, 18] width 15 height 14
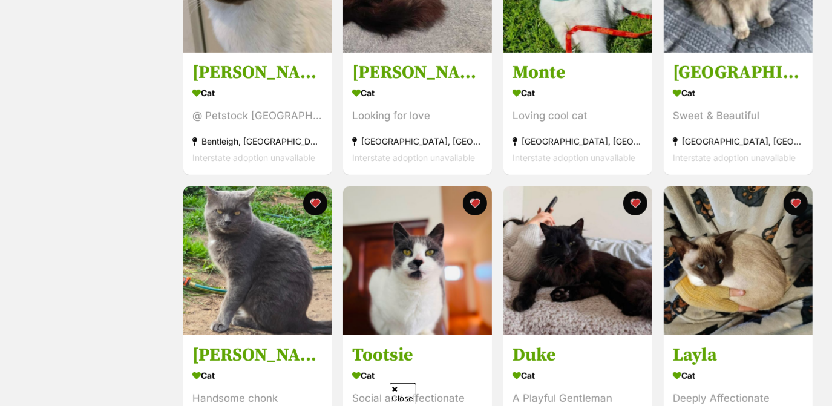
scroll to position [344, 0]
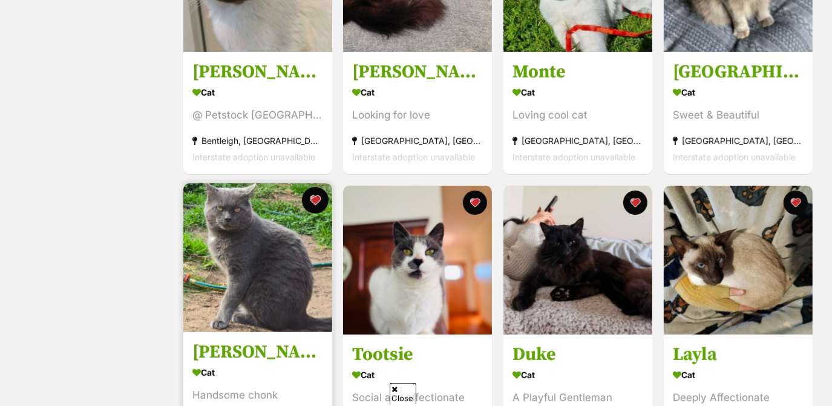
click at [314, 199] on button "favourite" at bounding box center [314, 200] width 27 height 27
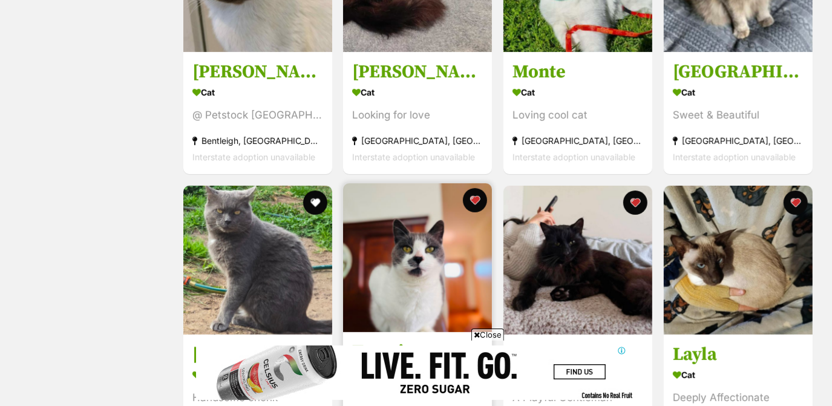
click at [400, 243] on img at bounding box center [417, 257] width 149 height 149
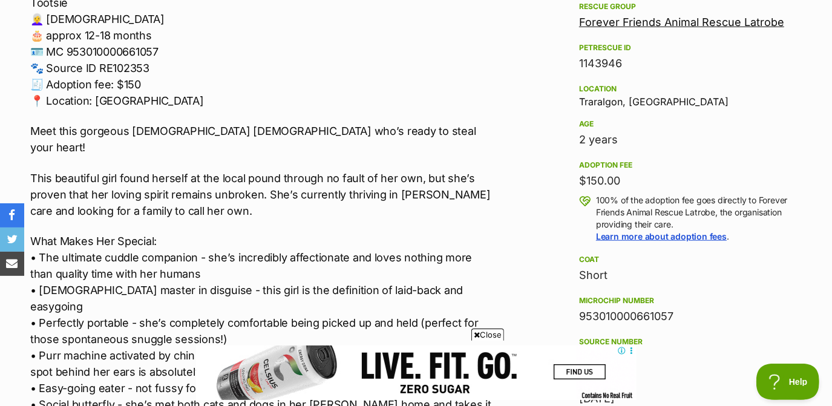
scroll to position [768, 0]
